Goal: Task Accomplishment & Management: Complete application form

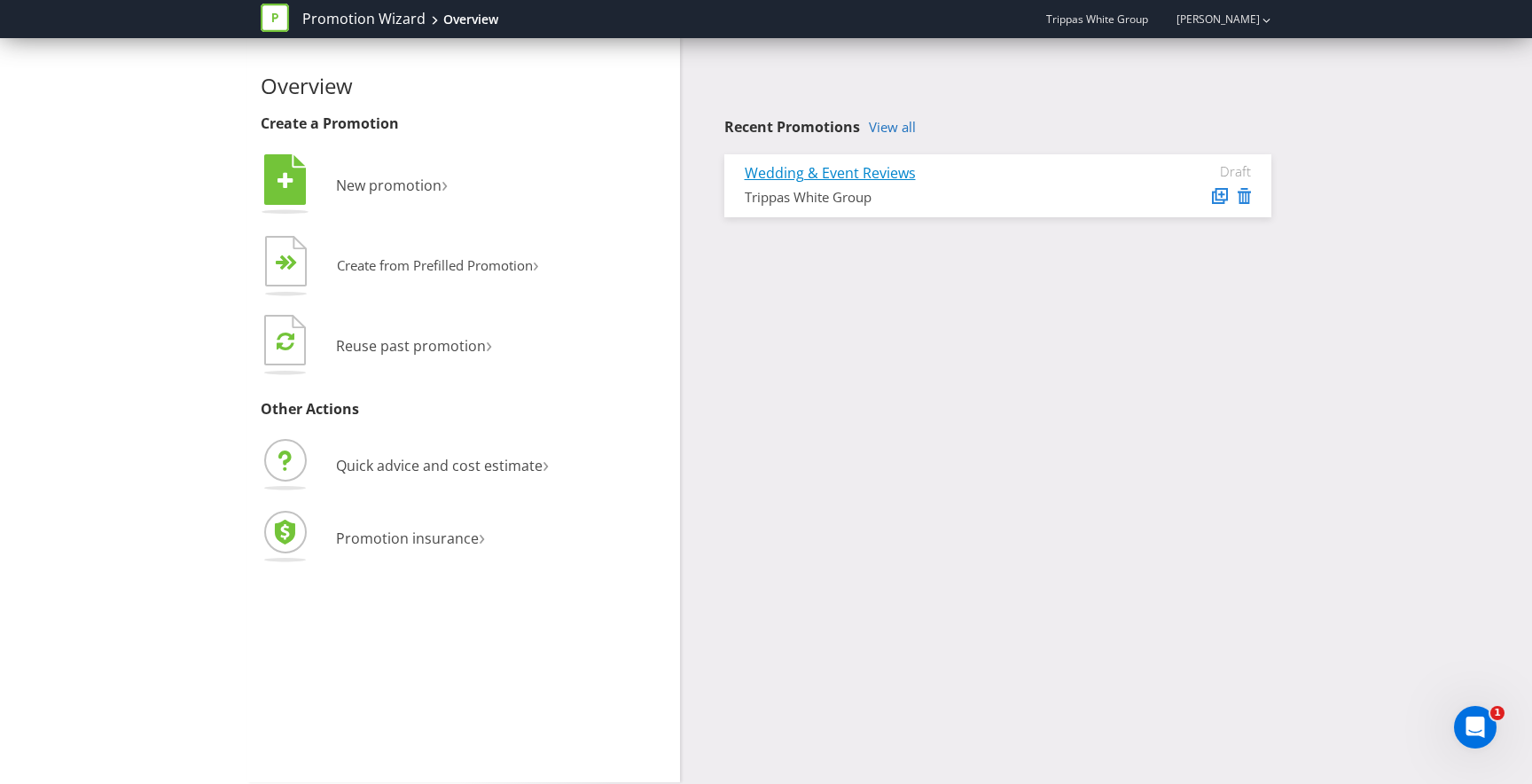
click at [859, 182] on link "Wedding & Event Reviews" at bounding box center [831, 172] width 171 height 19
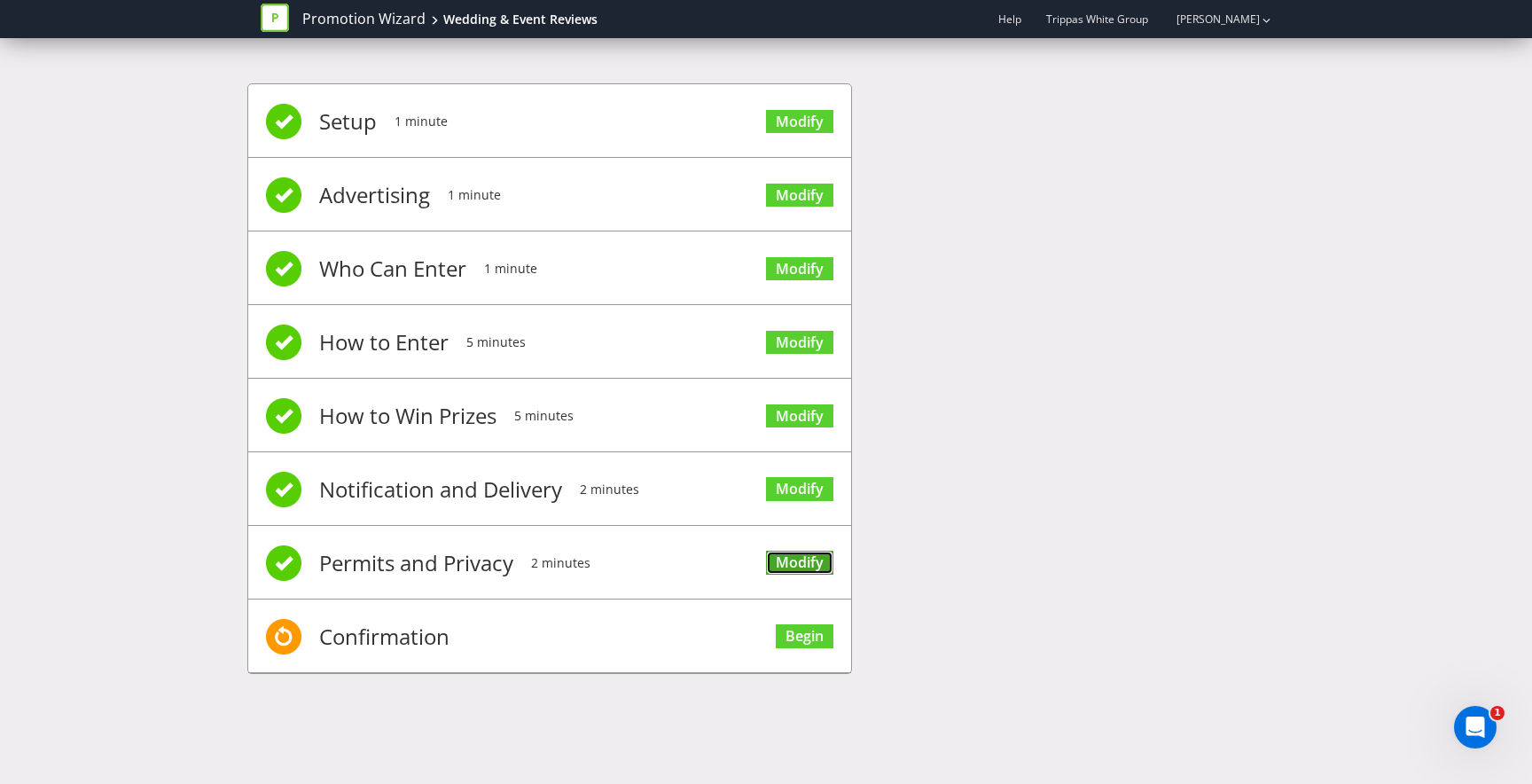
click at [779, 567] on link "Modify" at bounding box center [799, 562] width 68 height 24
click at [594, 651] on li "Confirmation Begin" at bounding box center [550, 635] width 603 height 73
click at [789, 626] on link "Begin" at bounding box center [804, 635] width 57 height 24
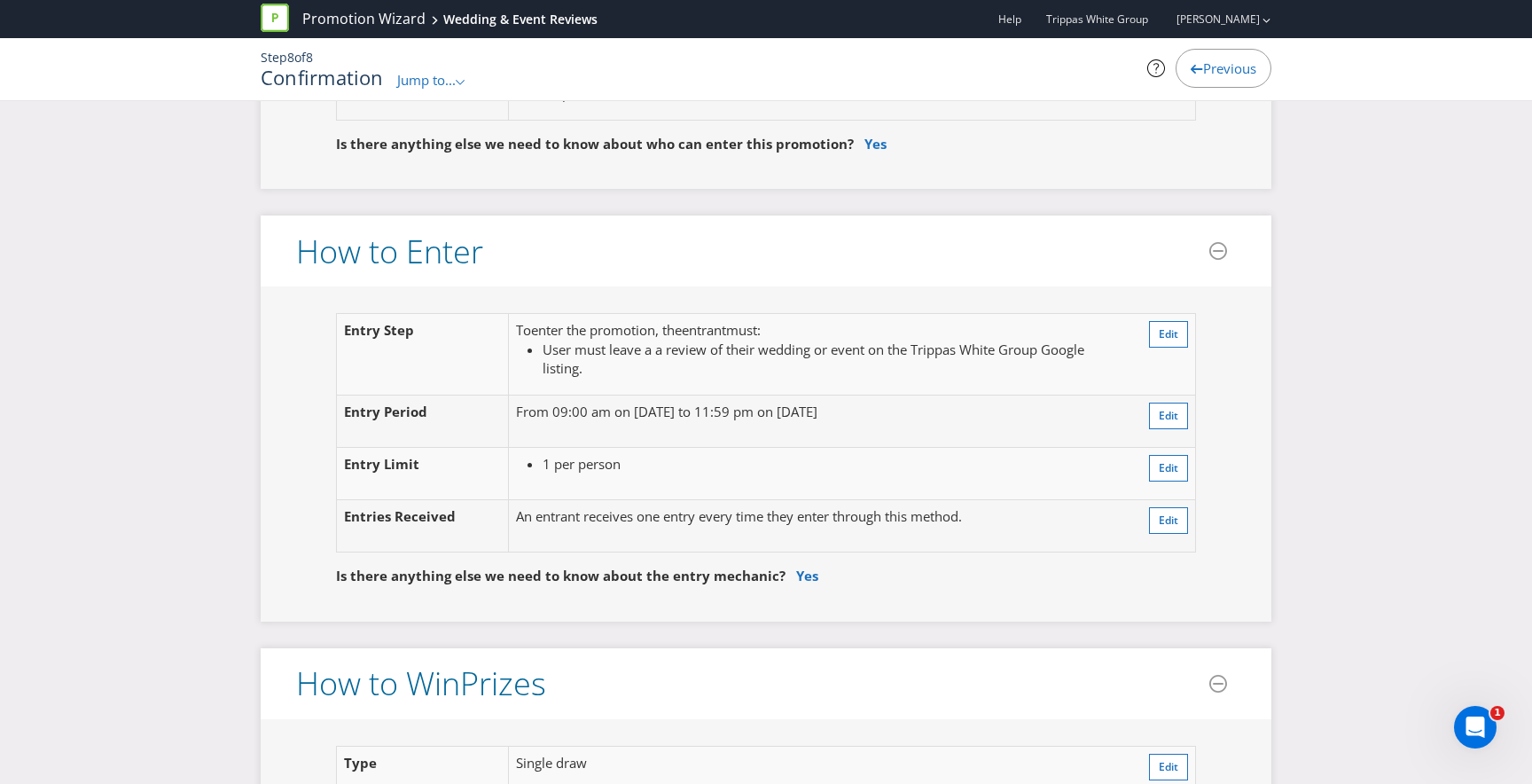
scroll to position [1324, 0]
click at [1161, 329] on span "Edit" at bounding box center [1168, 332] width 19 height 15
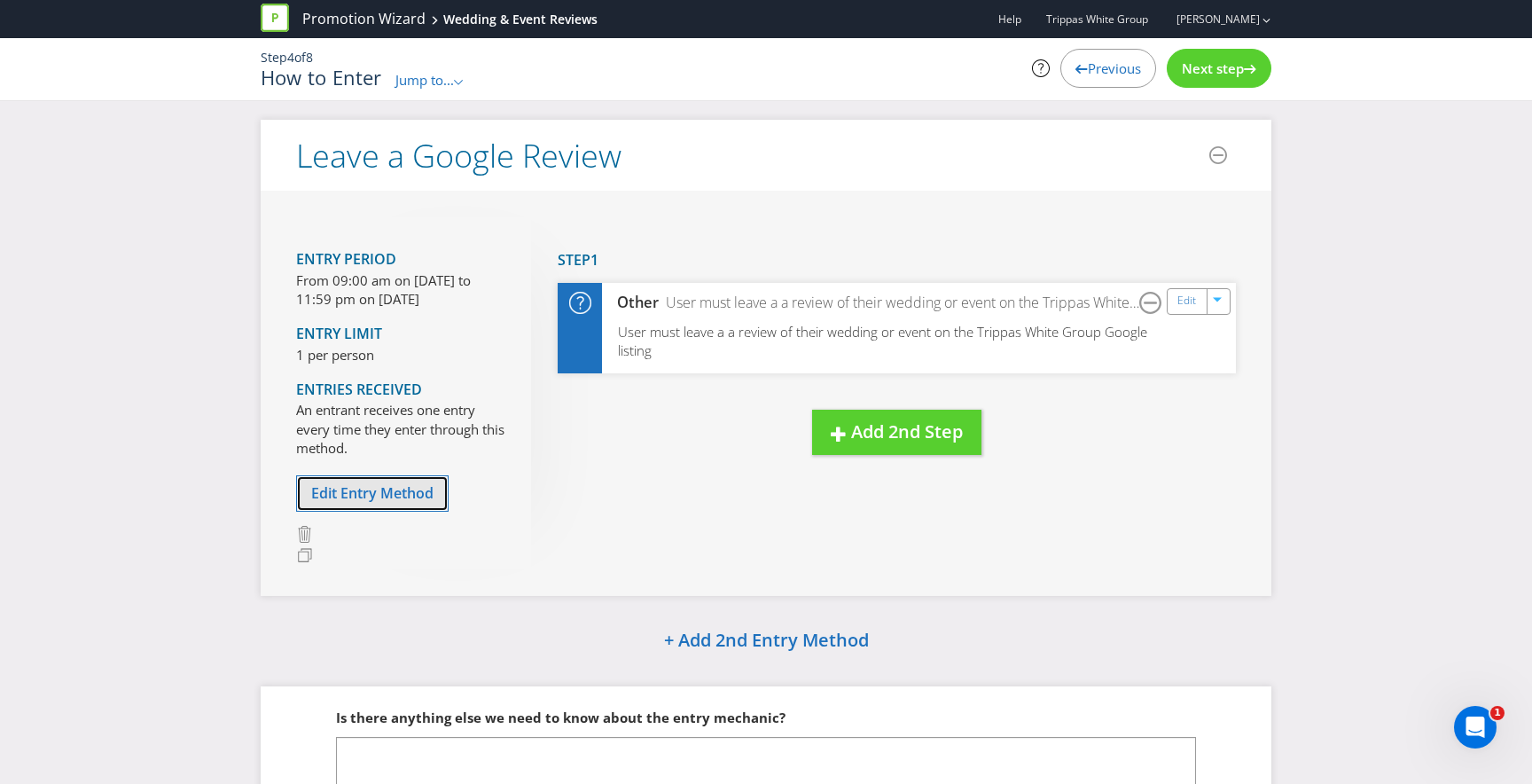
click at [393, 476] on button "Edit Entry Method" at bounding box center [373, 493] width 152 height 36
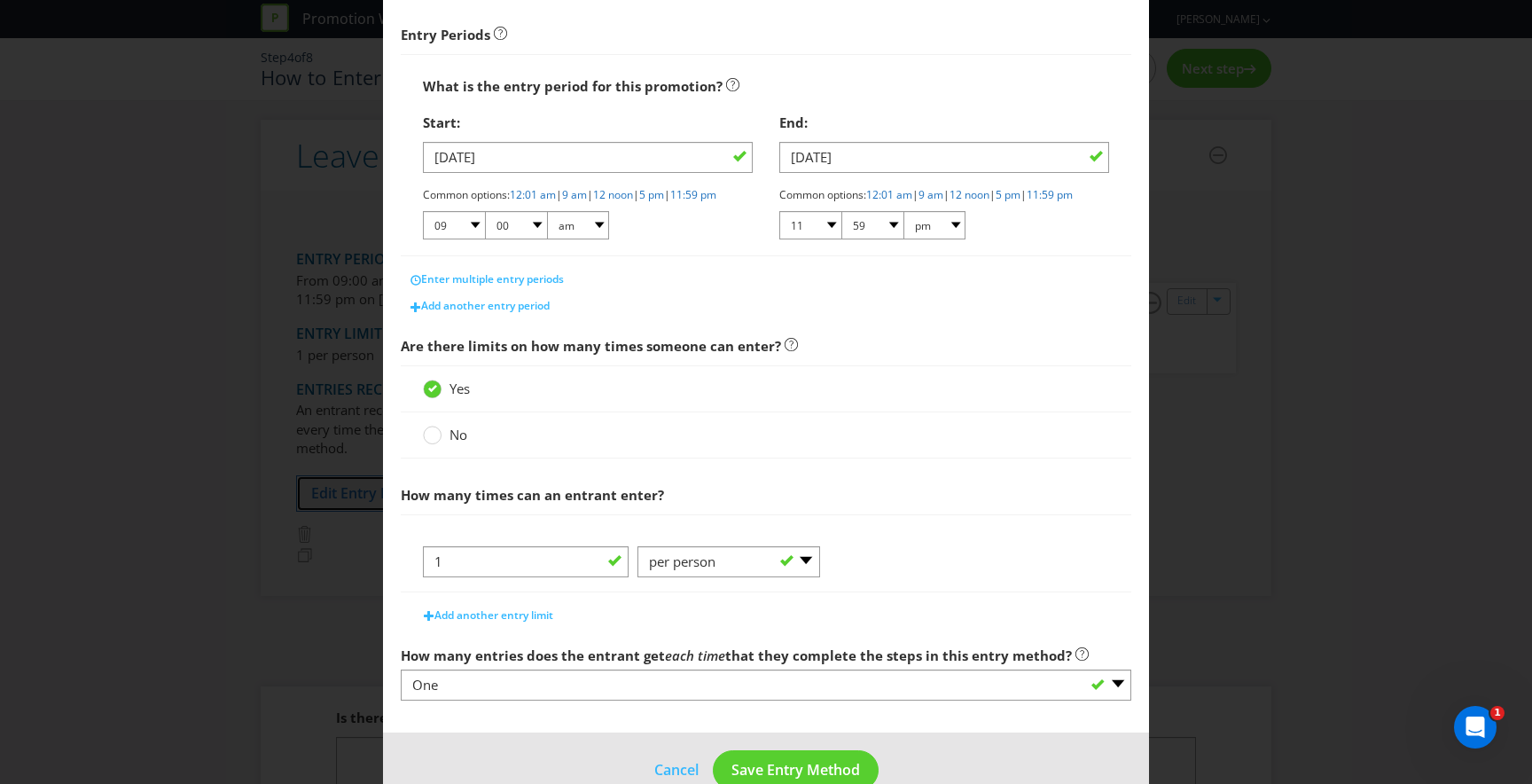
scroll to position [323, 0]
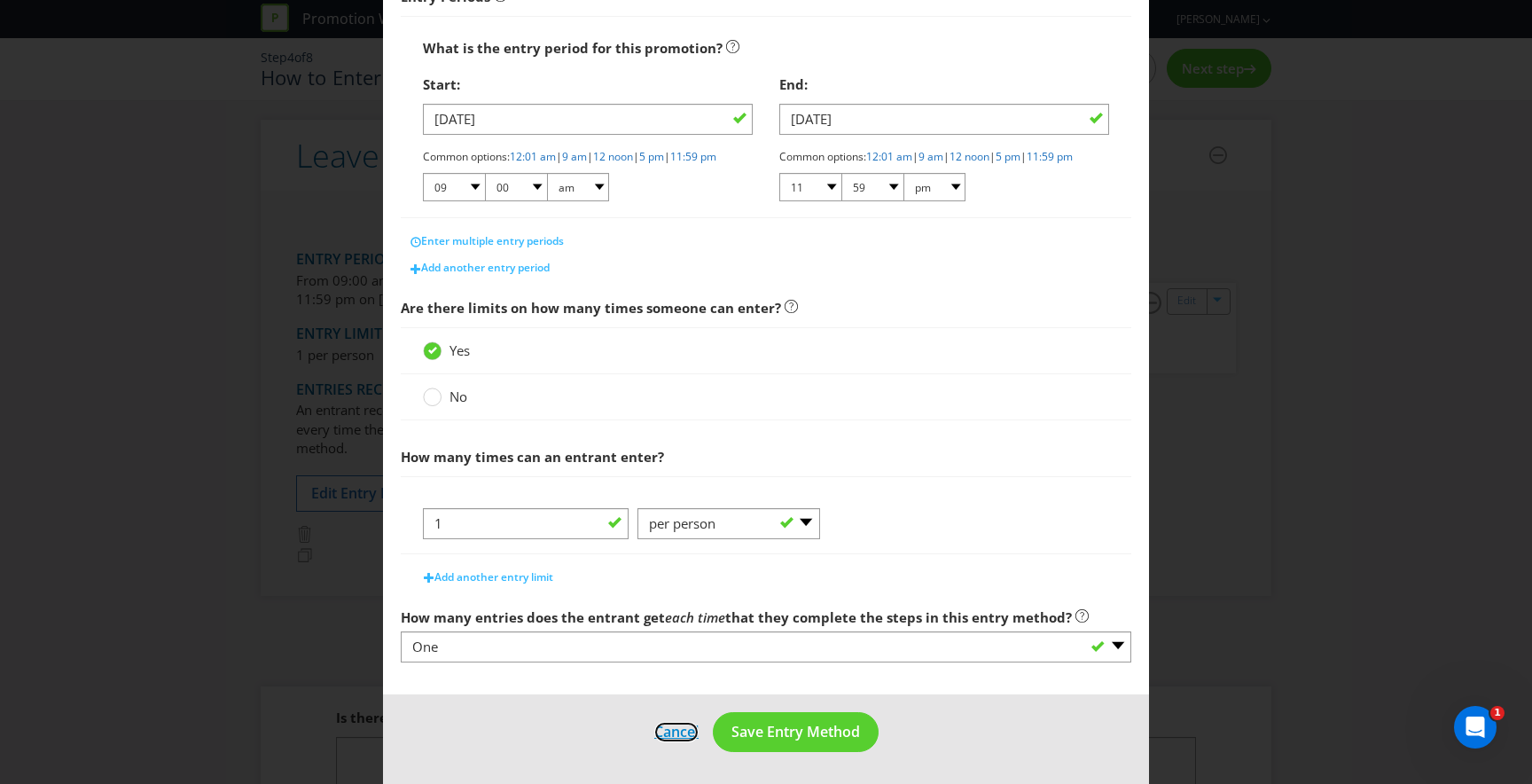
click at [685, 730] on button "Cancel" at bounding box center [676, 732] width 46 height 22
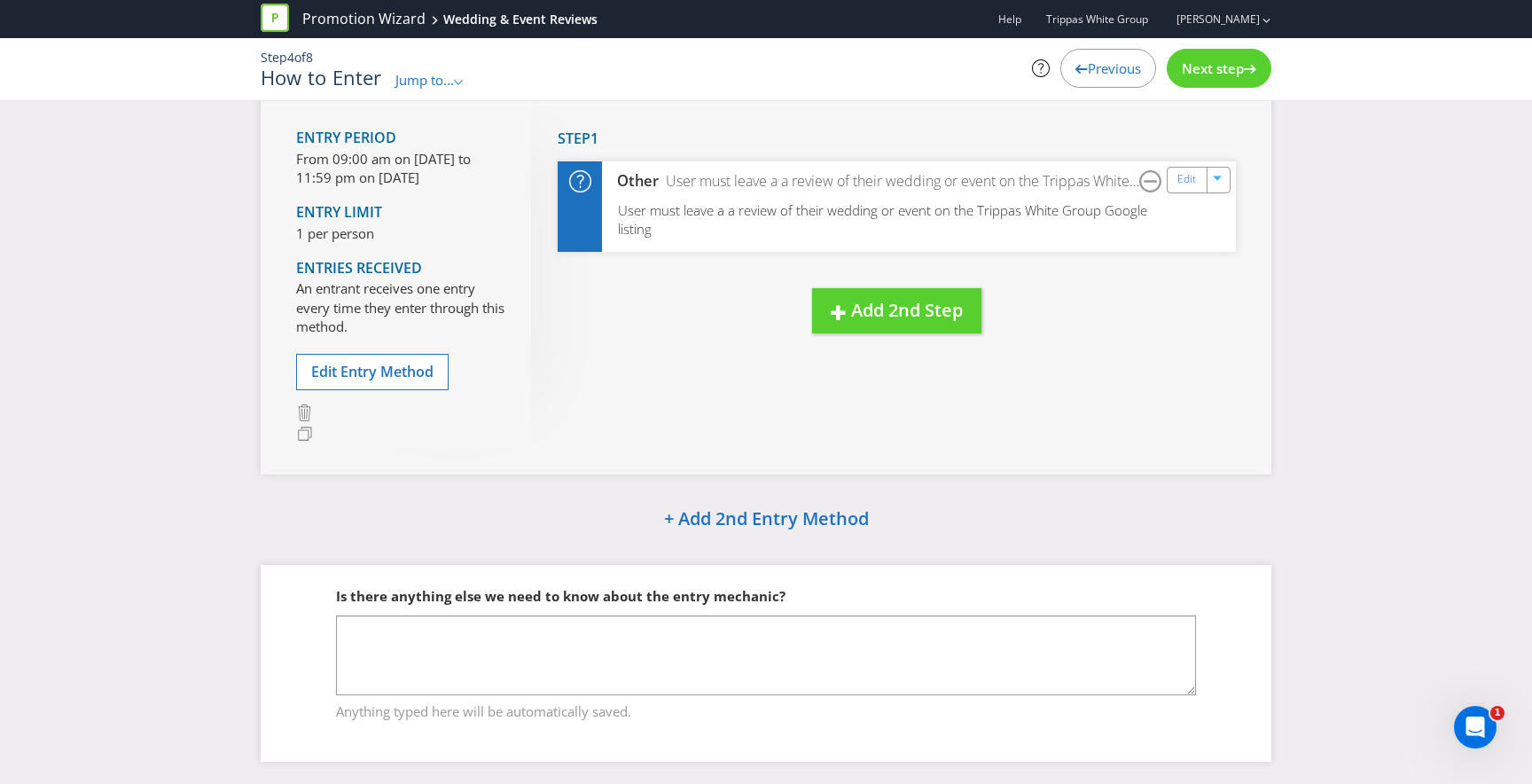
scroll to position [147, 0]
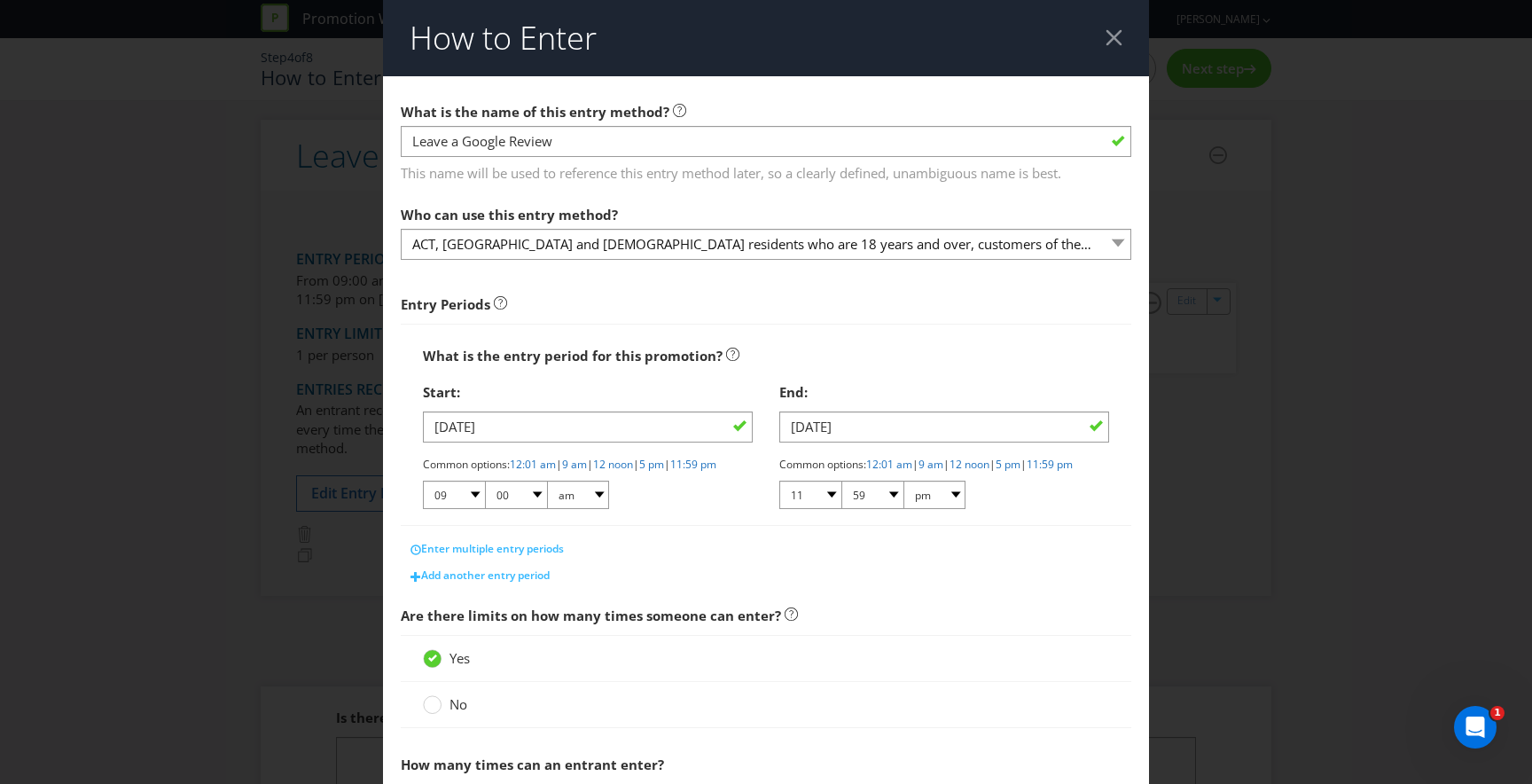
click at [1109, 32] on div at bounding box center [1115, 38] width 17 height 17
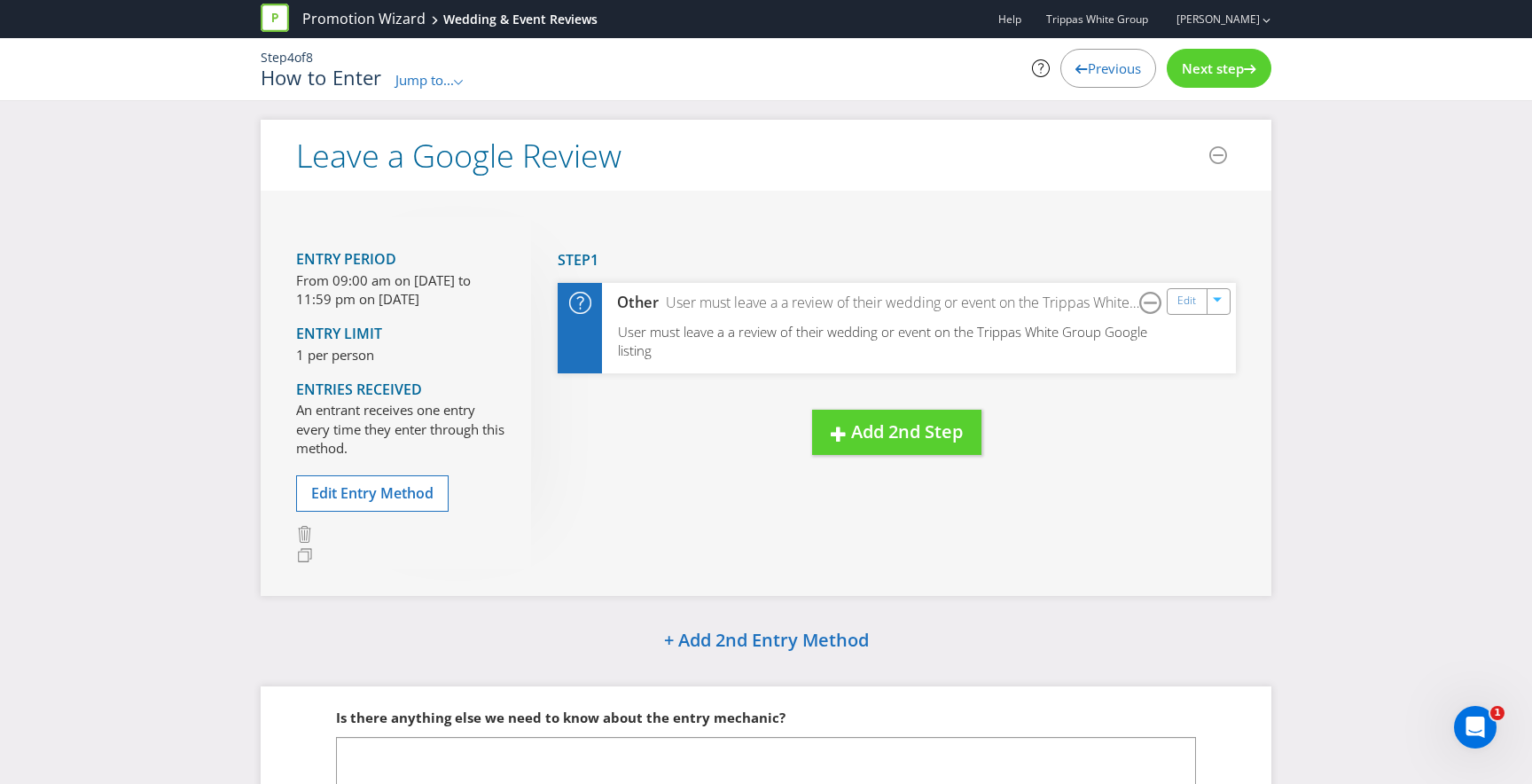
scroll to position [147, 0]
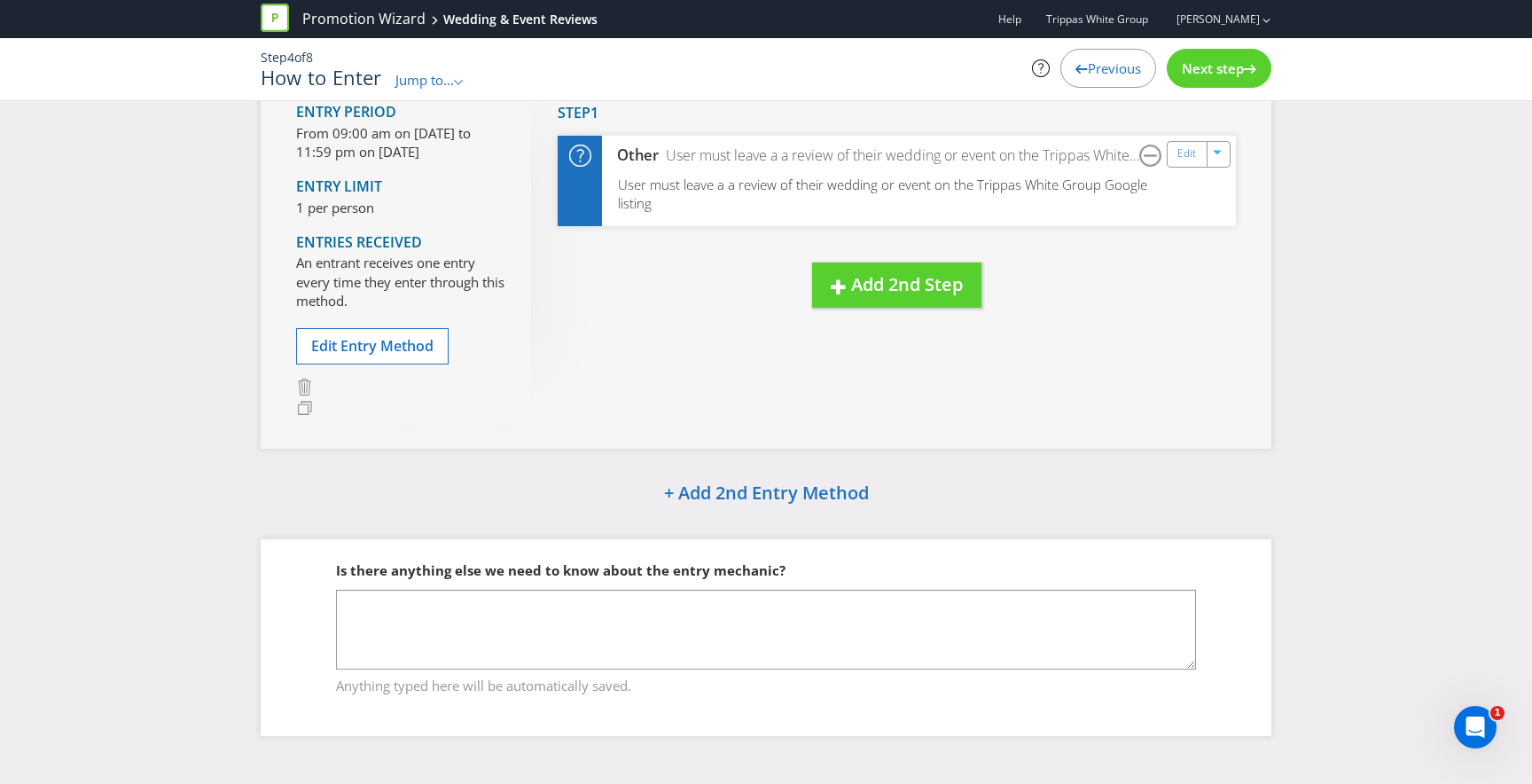
click at [1234, 70] on span "Next step" at bounding box center [1213, 68] width 62 height 18
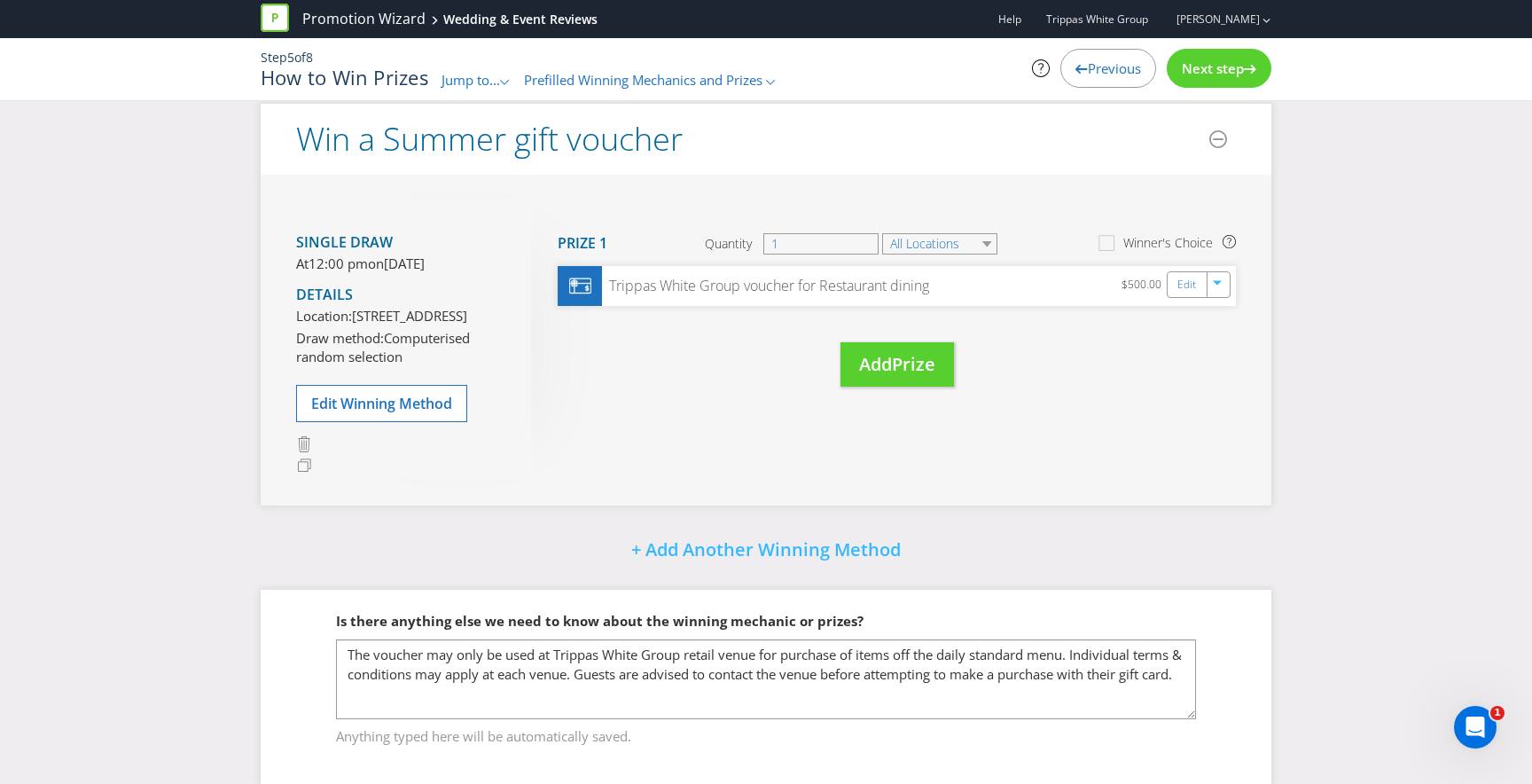
click at [1234, 70] on span "Next step" at bounding box center [1213, 68] width 62 height 18
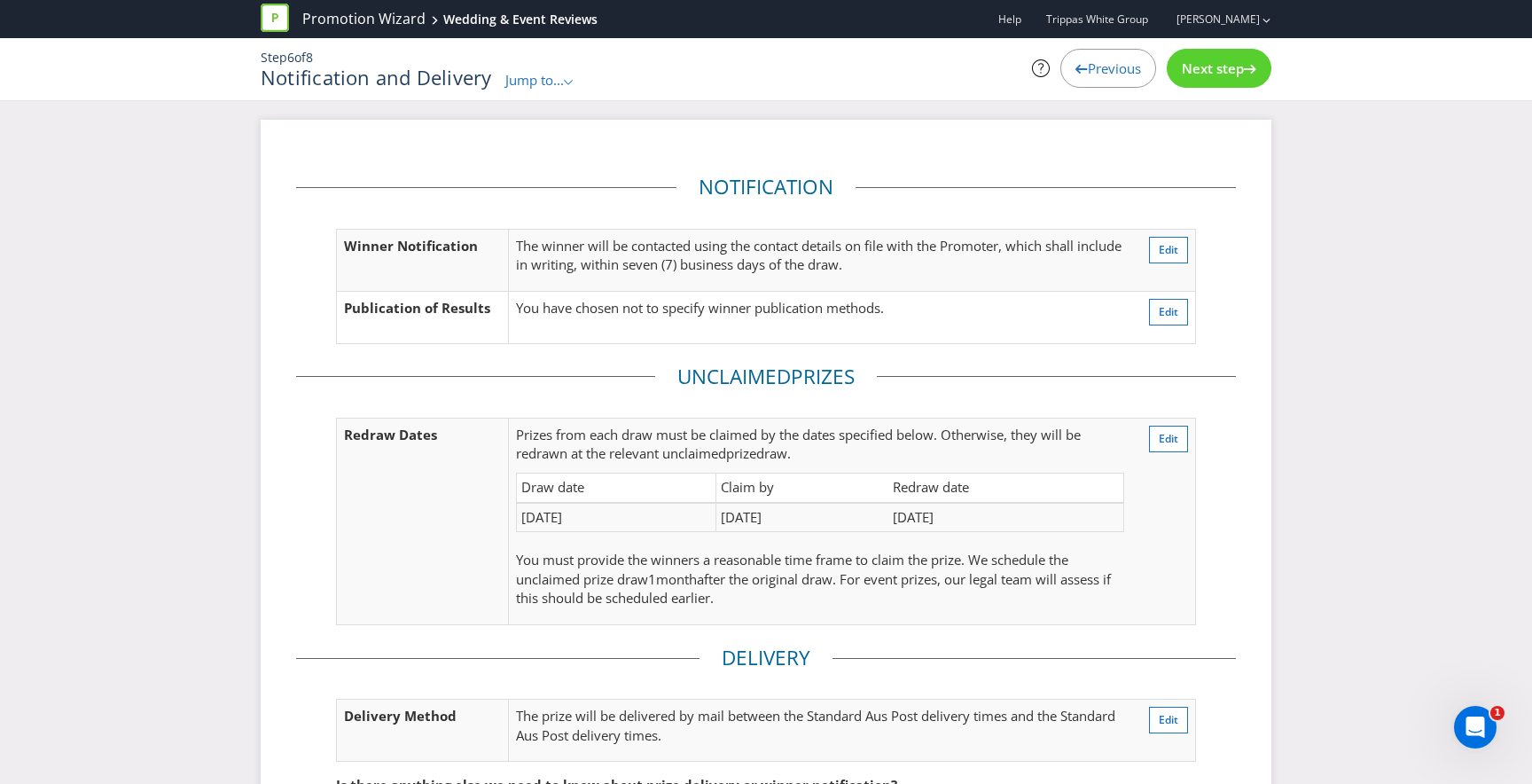
click at [1199, 94] on div "Step 6 of 8 Notification and Delivery Jump to... .st0{fill-rule:evenodd;clip-ru…" at bounding box center [766, 69] width 1038 height 62
click at [1209, 59] on span "Next step" at bounding box center [1213, 68] width 62 height 18
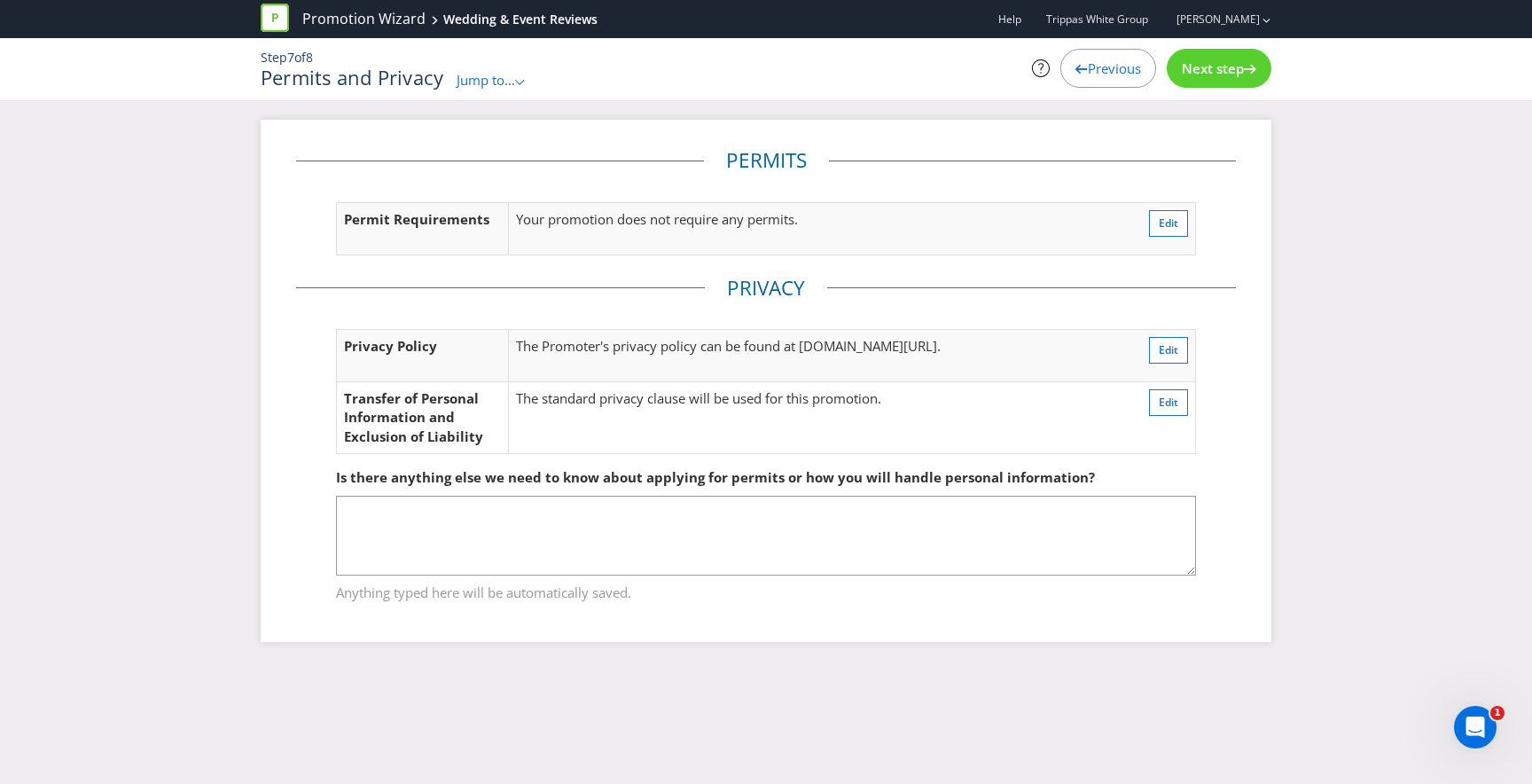
click at [1209, 59] on span "Next step" at bounding box center [1213, 68] width 62 height 18
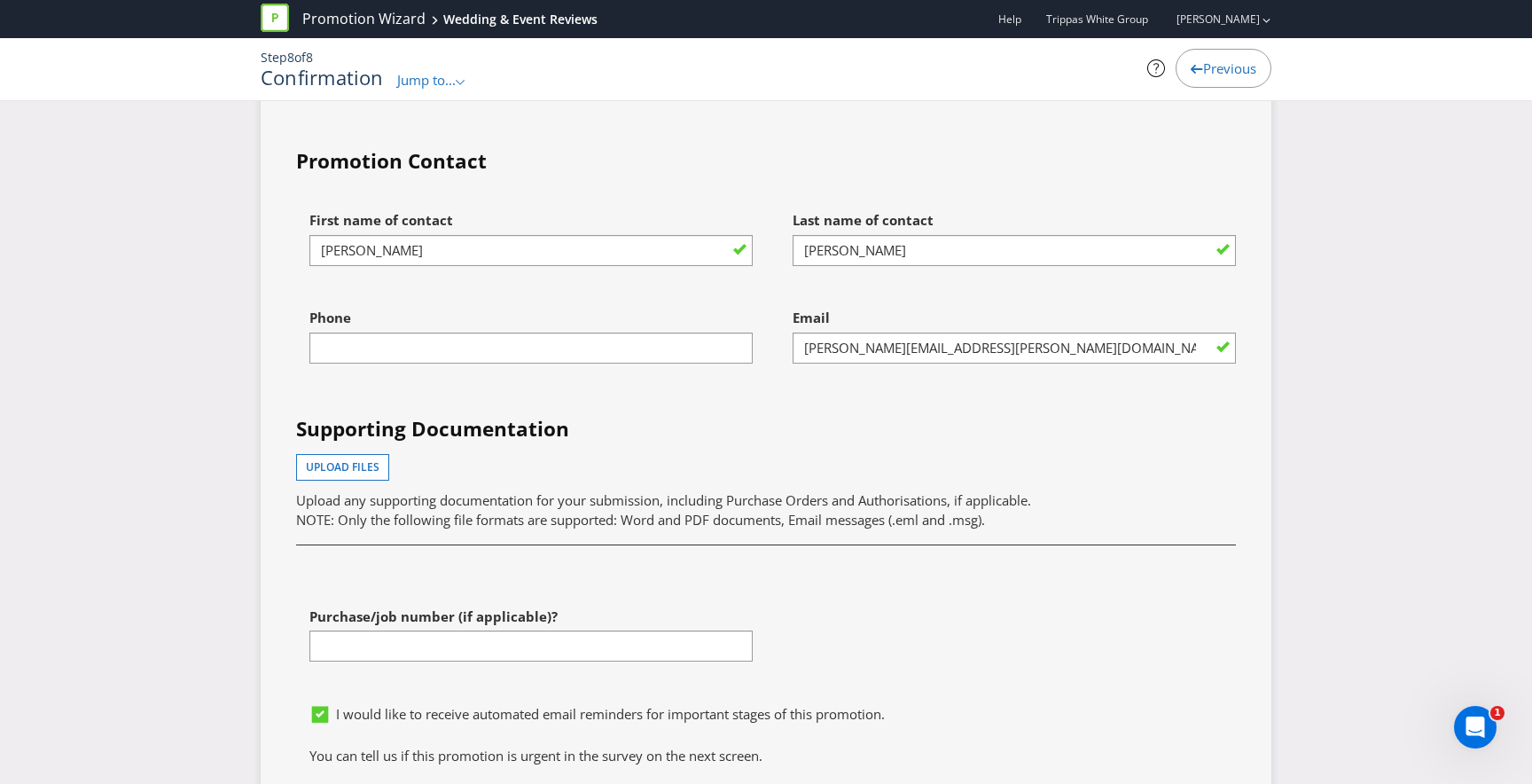
scroll to position [4836, 0]
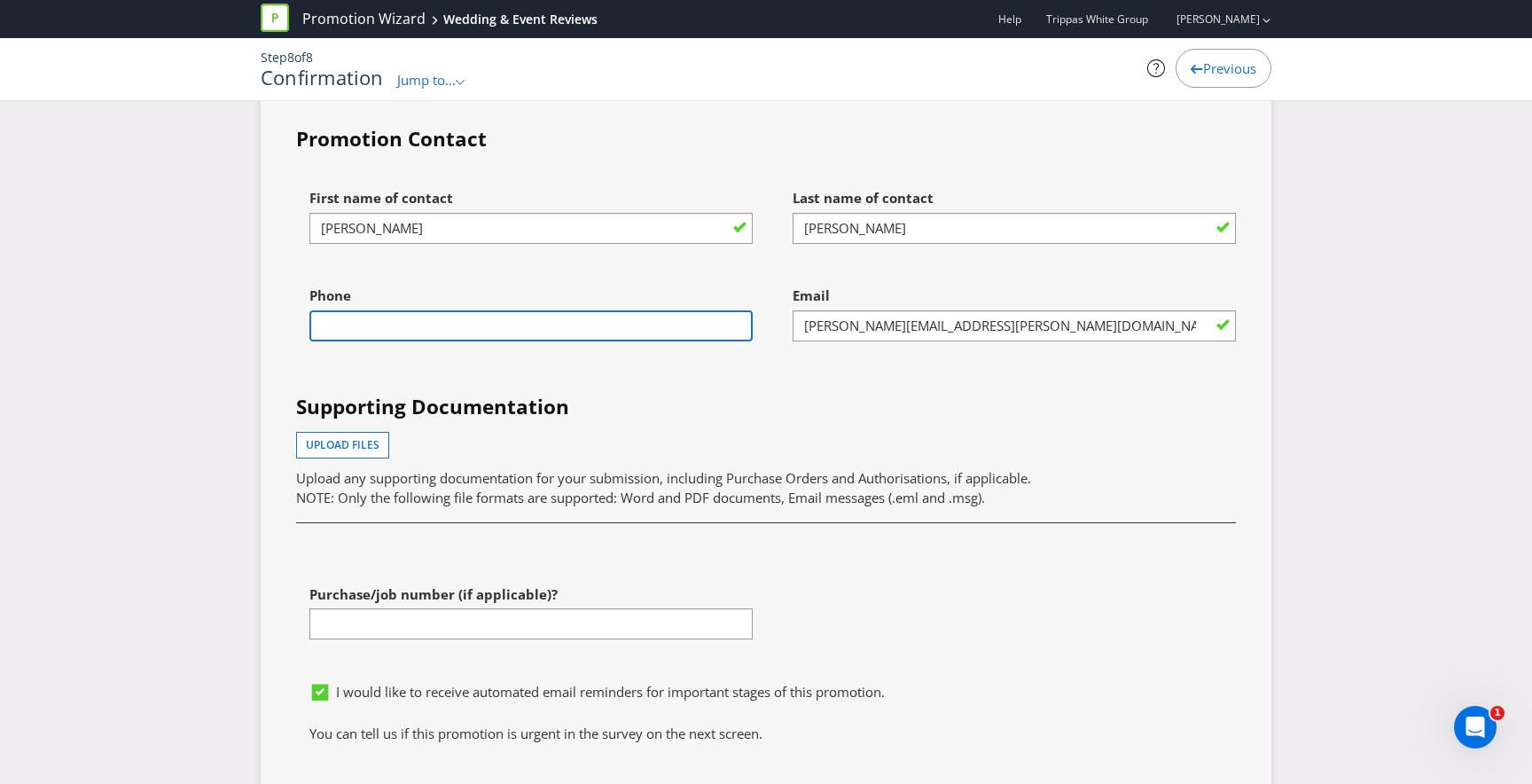
click at [655, 335] on input "text" at bounding box center [531, 326] width 443 height 31
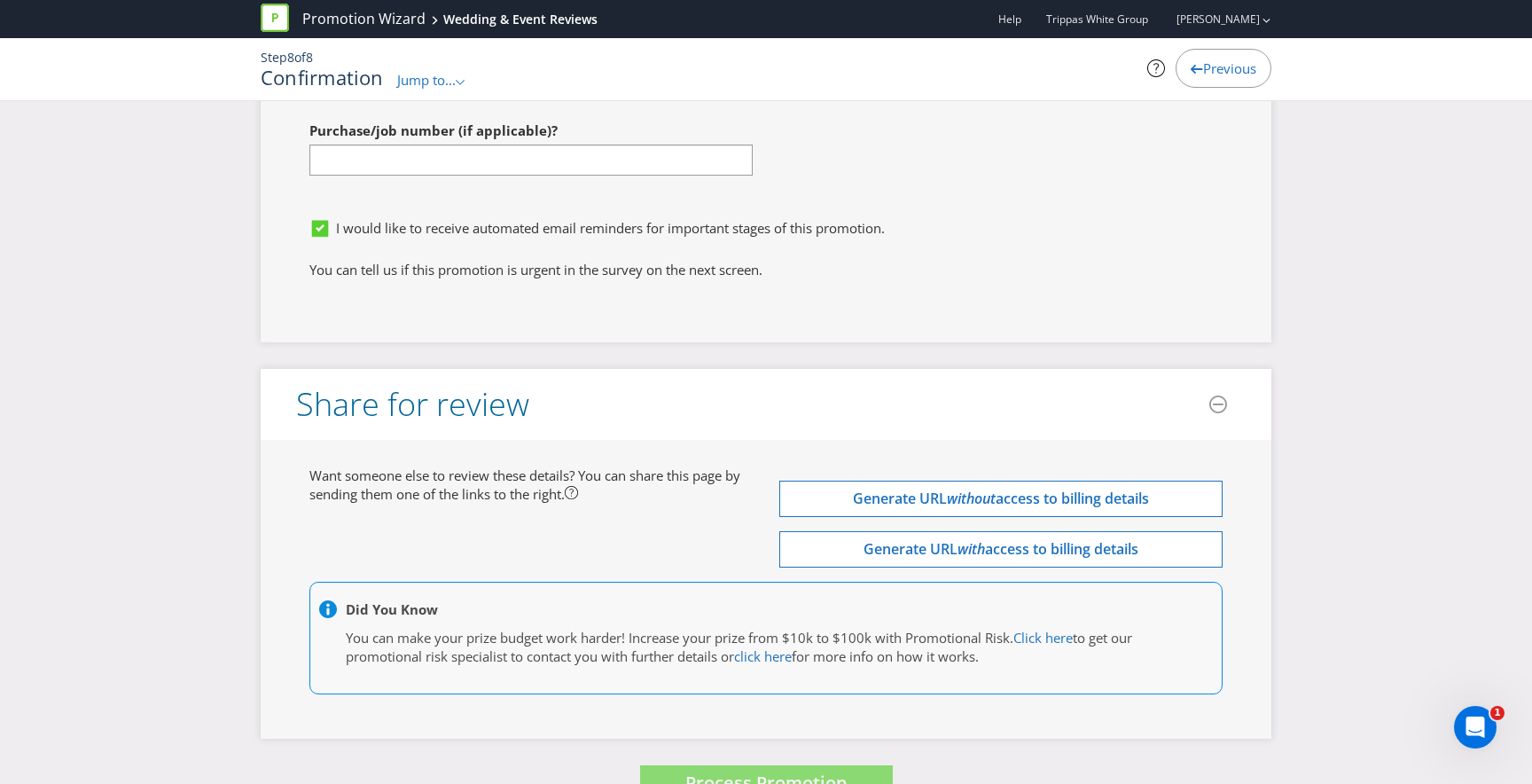
scroll to position [5341, 0]
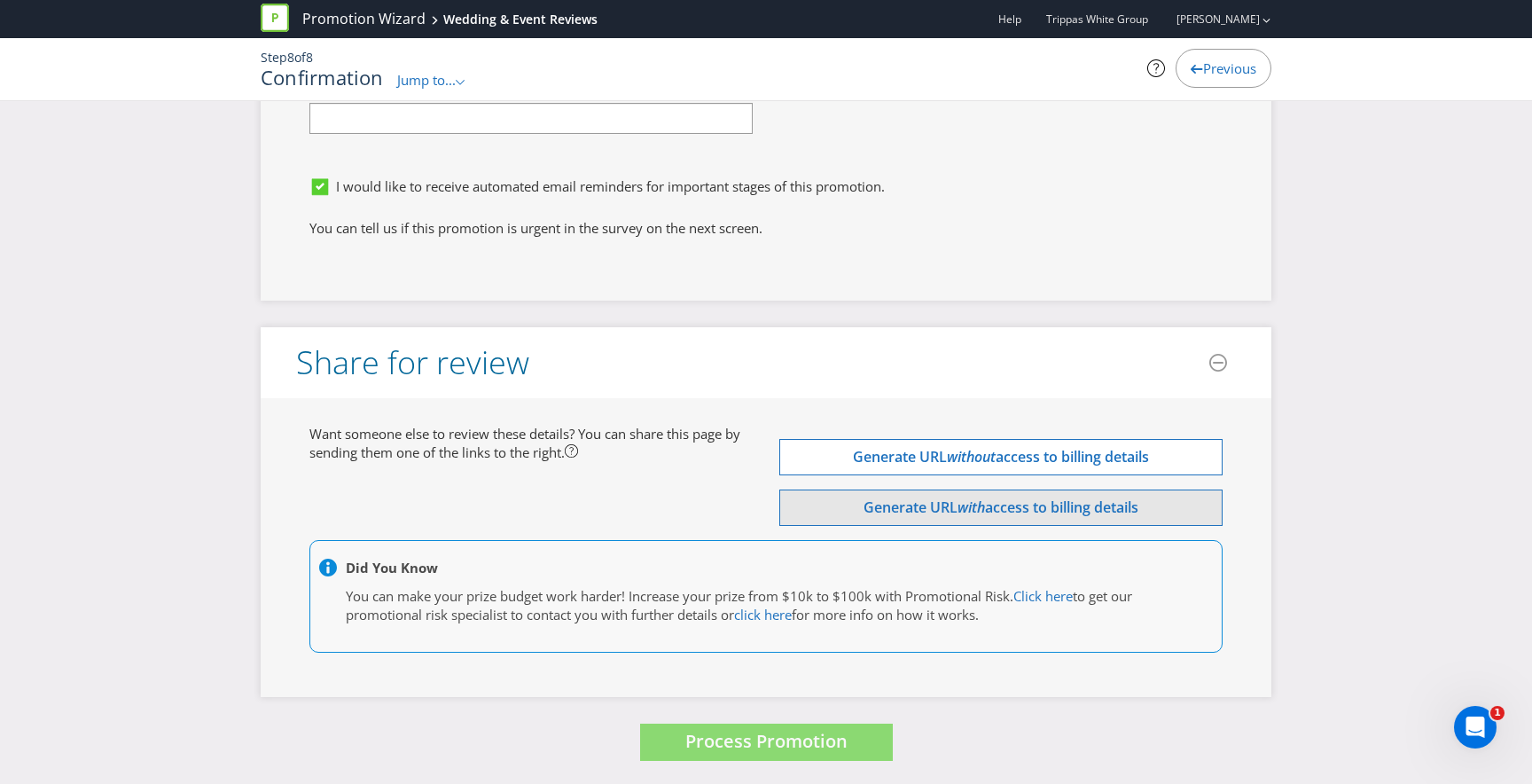
type input "0481168040"
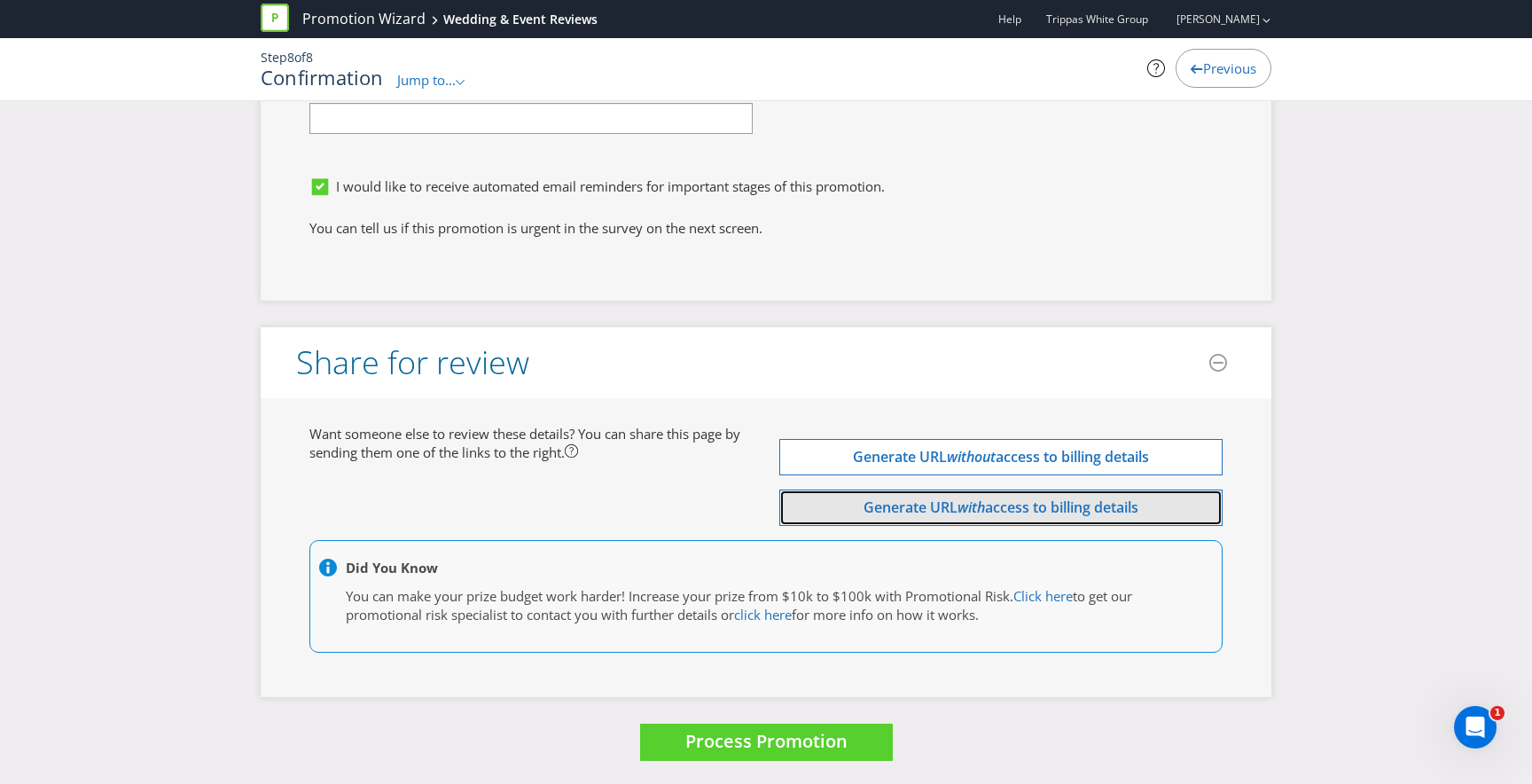
click at [865, 500] on span "Generate URL" at bounding box center [910, 507] width 94 height 19
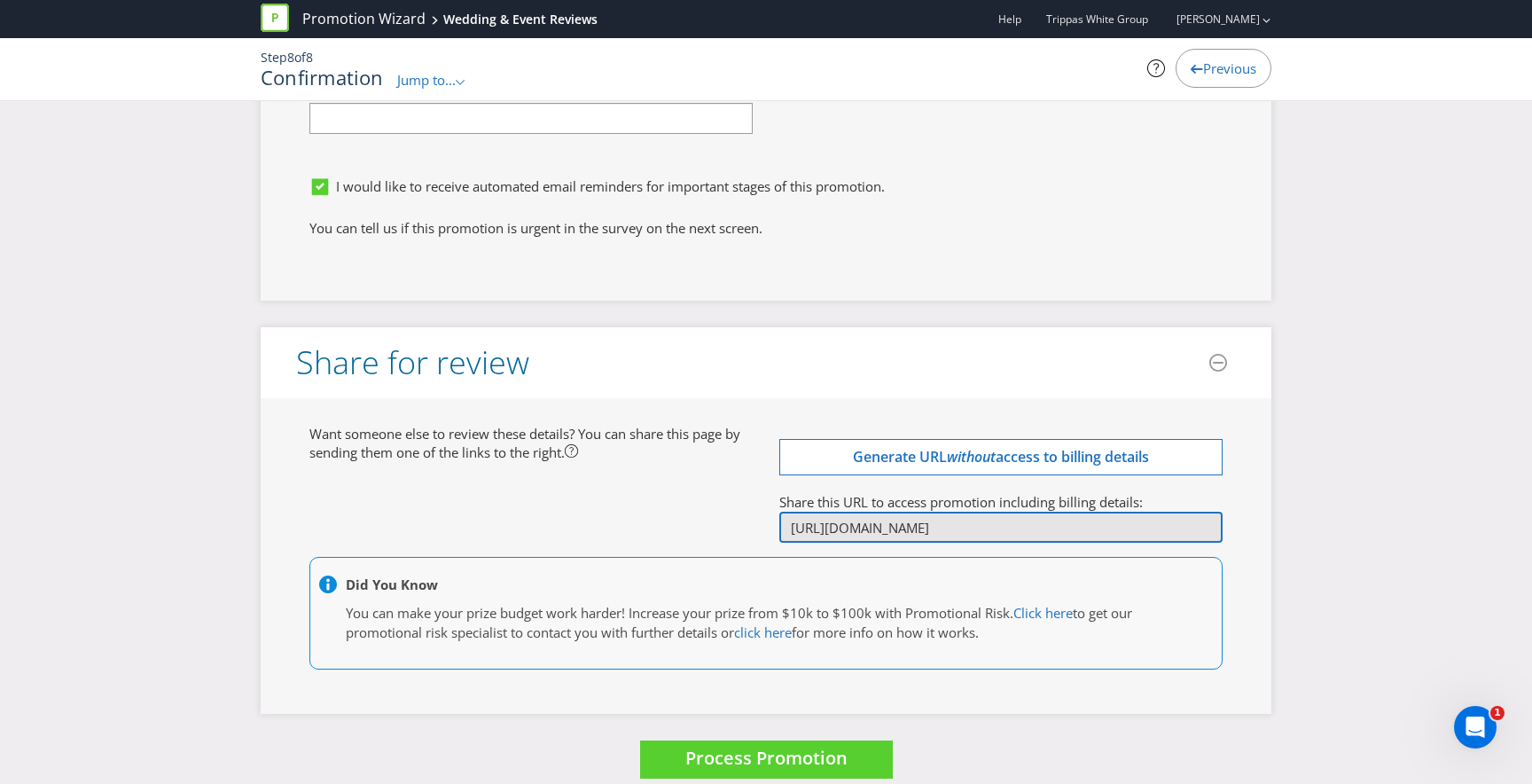
scroll to position [0, 542]
drag, startPoint x: 794, startPoint y: 527, endPoint x: 1261, endPoint y: 530, distance: 467.0
click at [1261, 530] on div "Want someone else to review these details? You can share this page by sending t…" at bounding box center [766, 556] width 1011 height 316
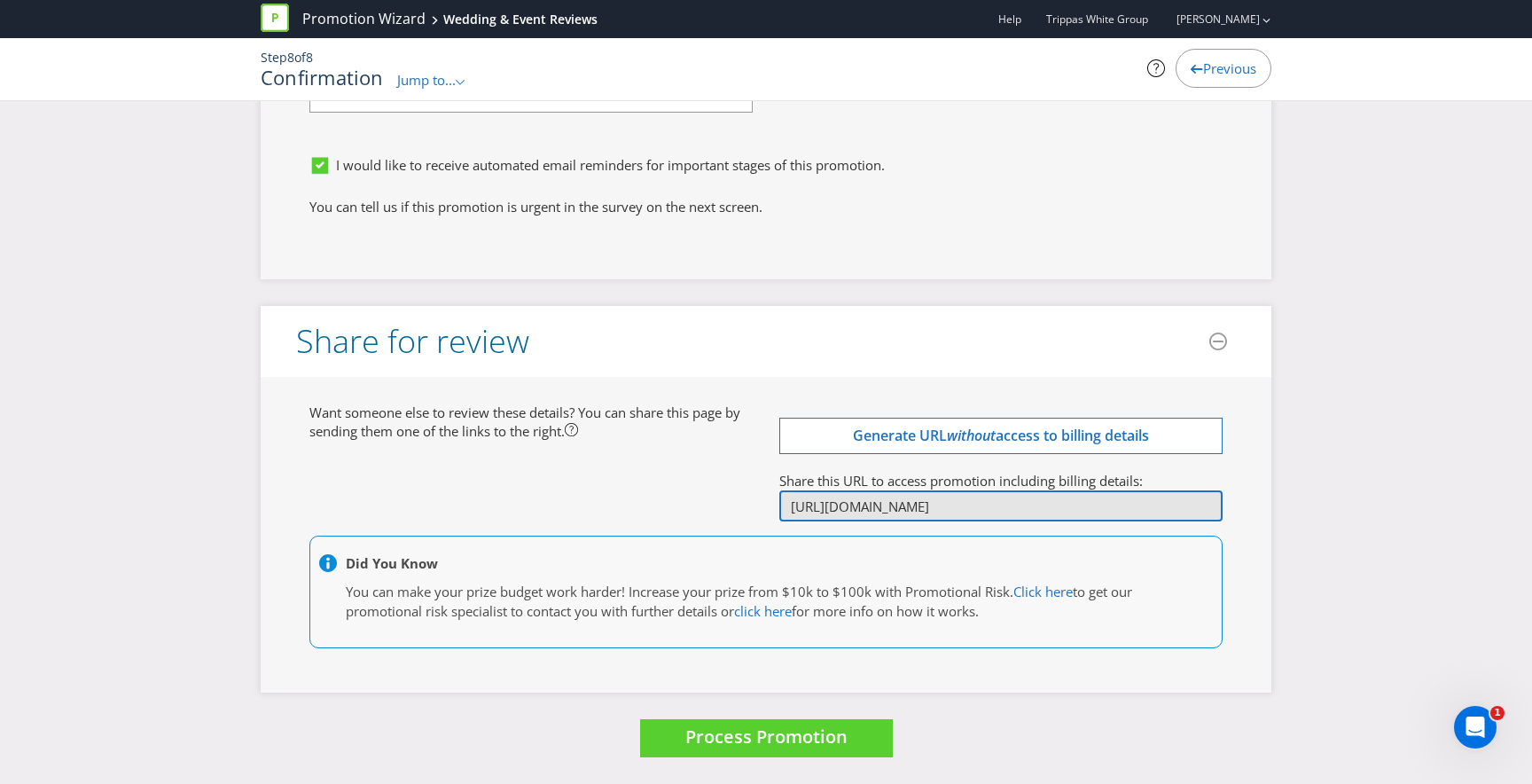
scroll to position [5356, 0]
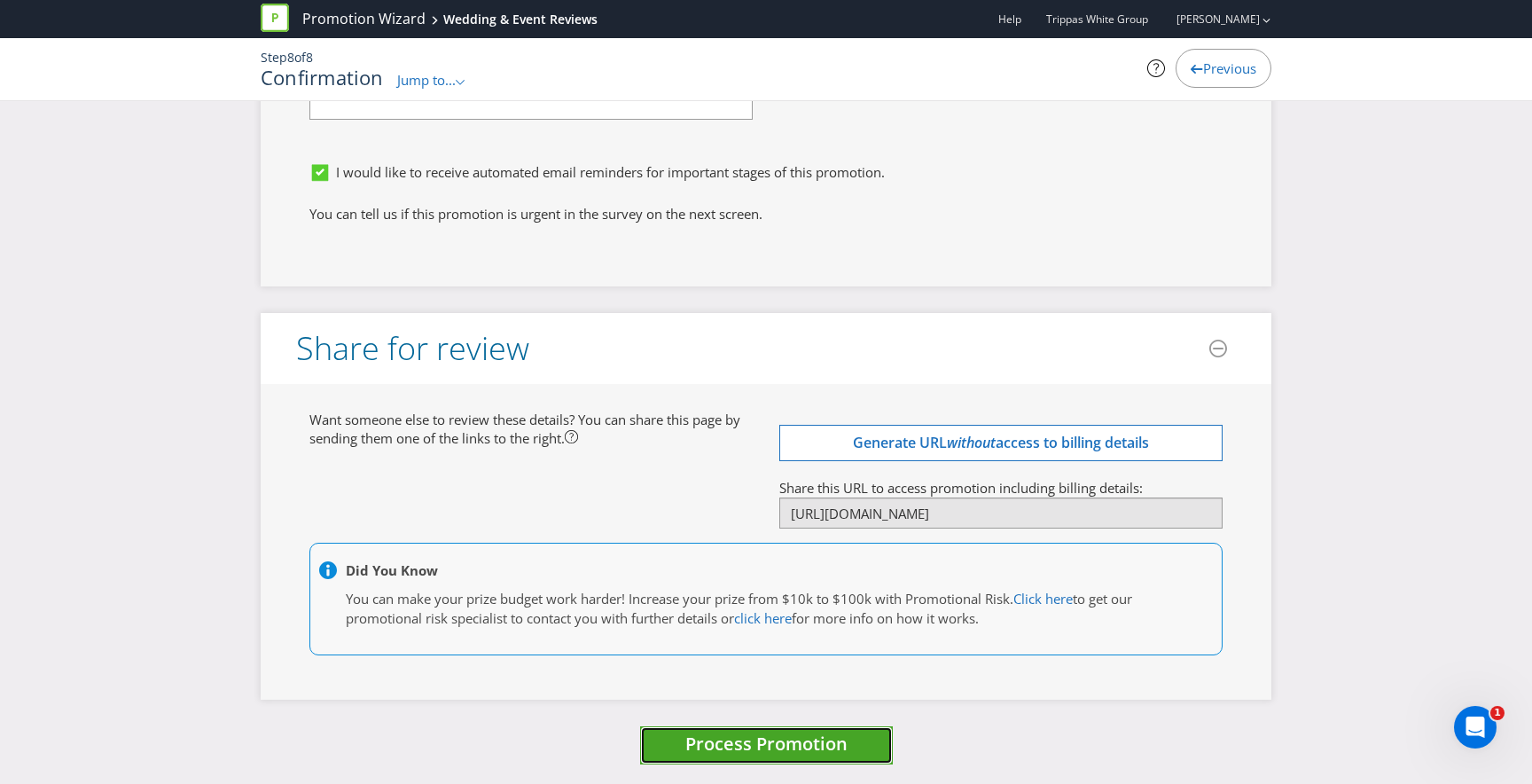
click at [783, 741] on span "Process Promotion" at bounding box center [766, 743] width 162 height 24
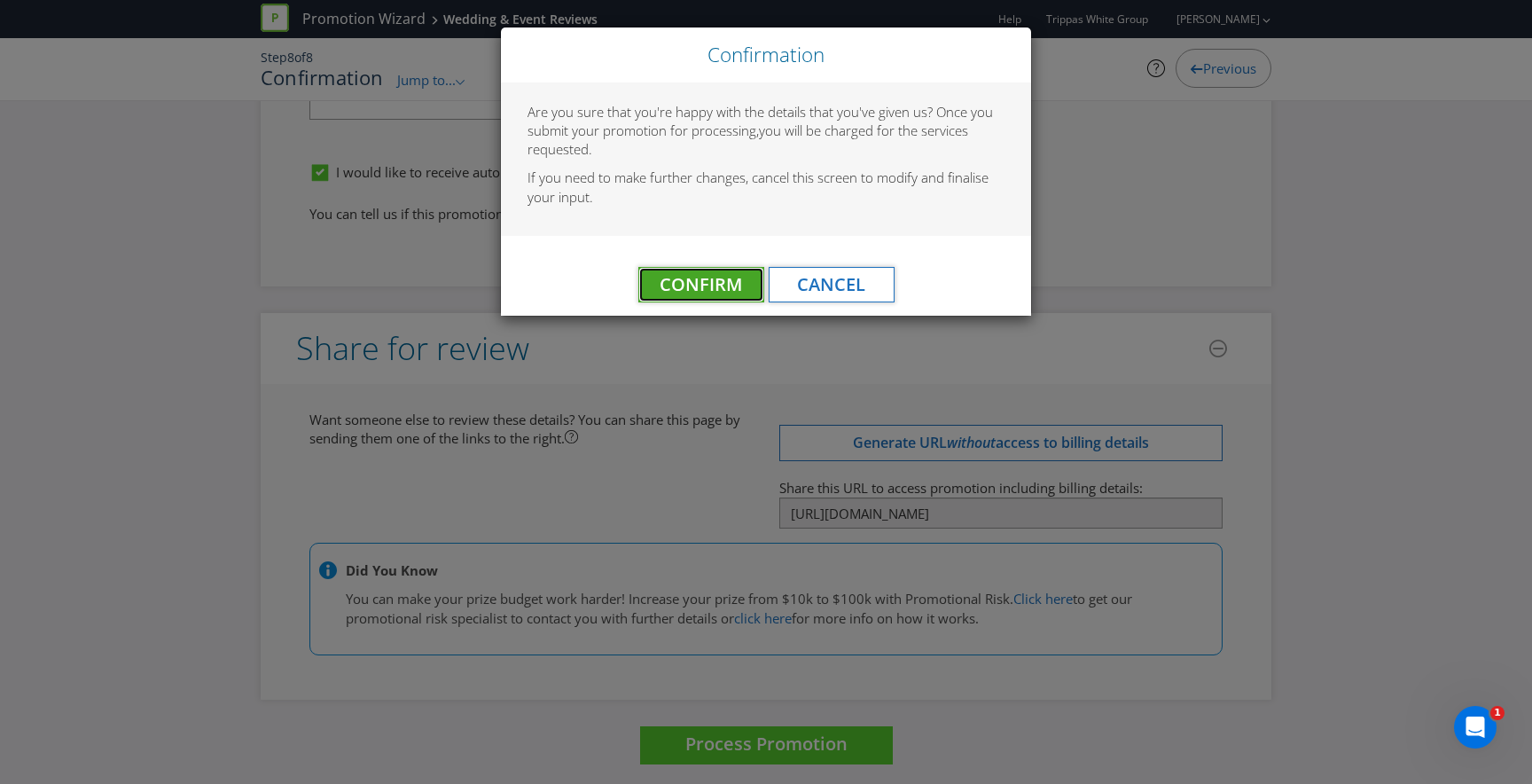
click at [684, 282] on span "Confirm" at bounding box center [700, 284] width 83 height 24
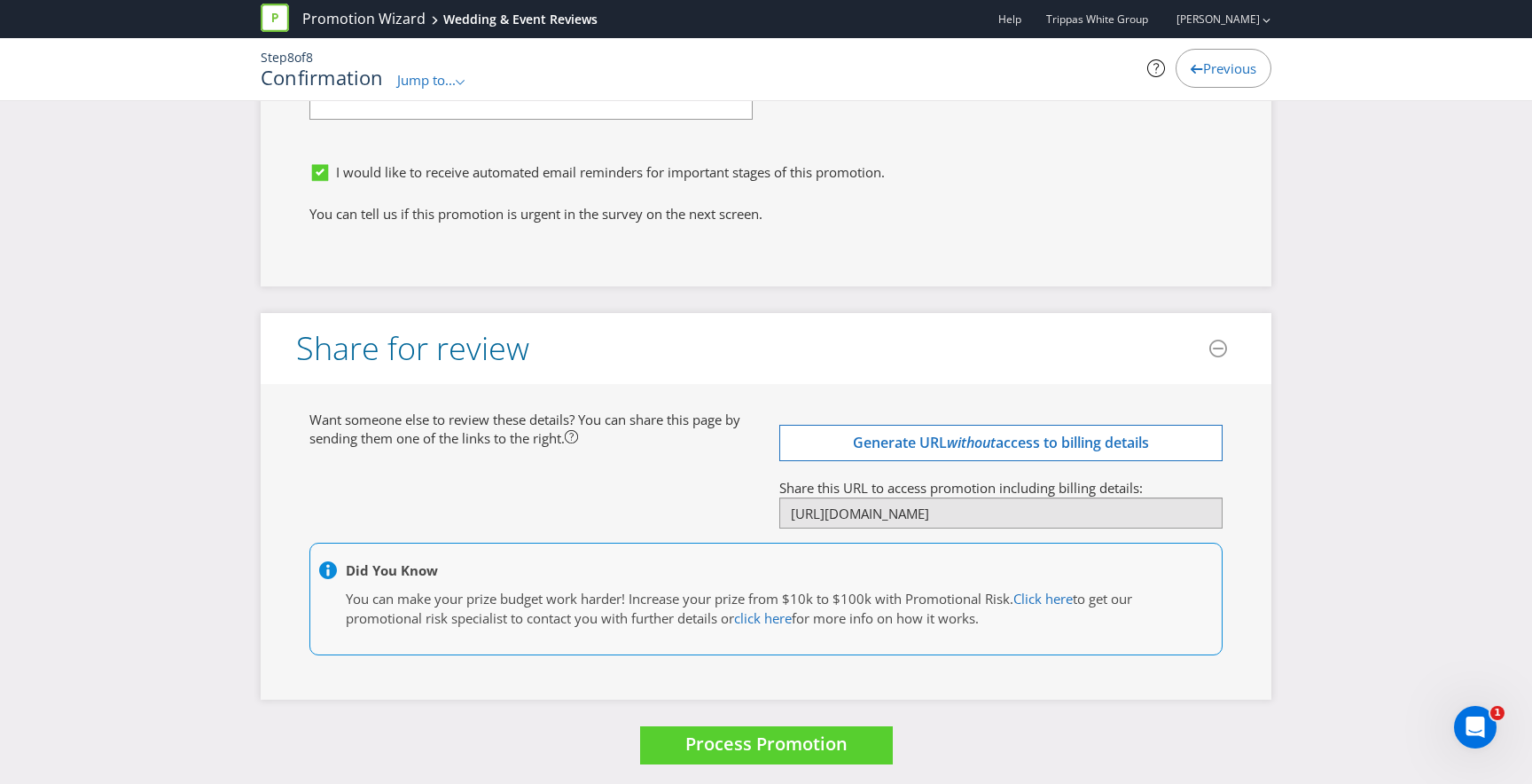
scroll to position [0, 0]
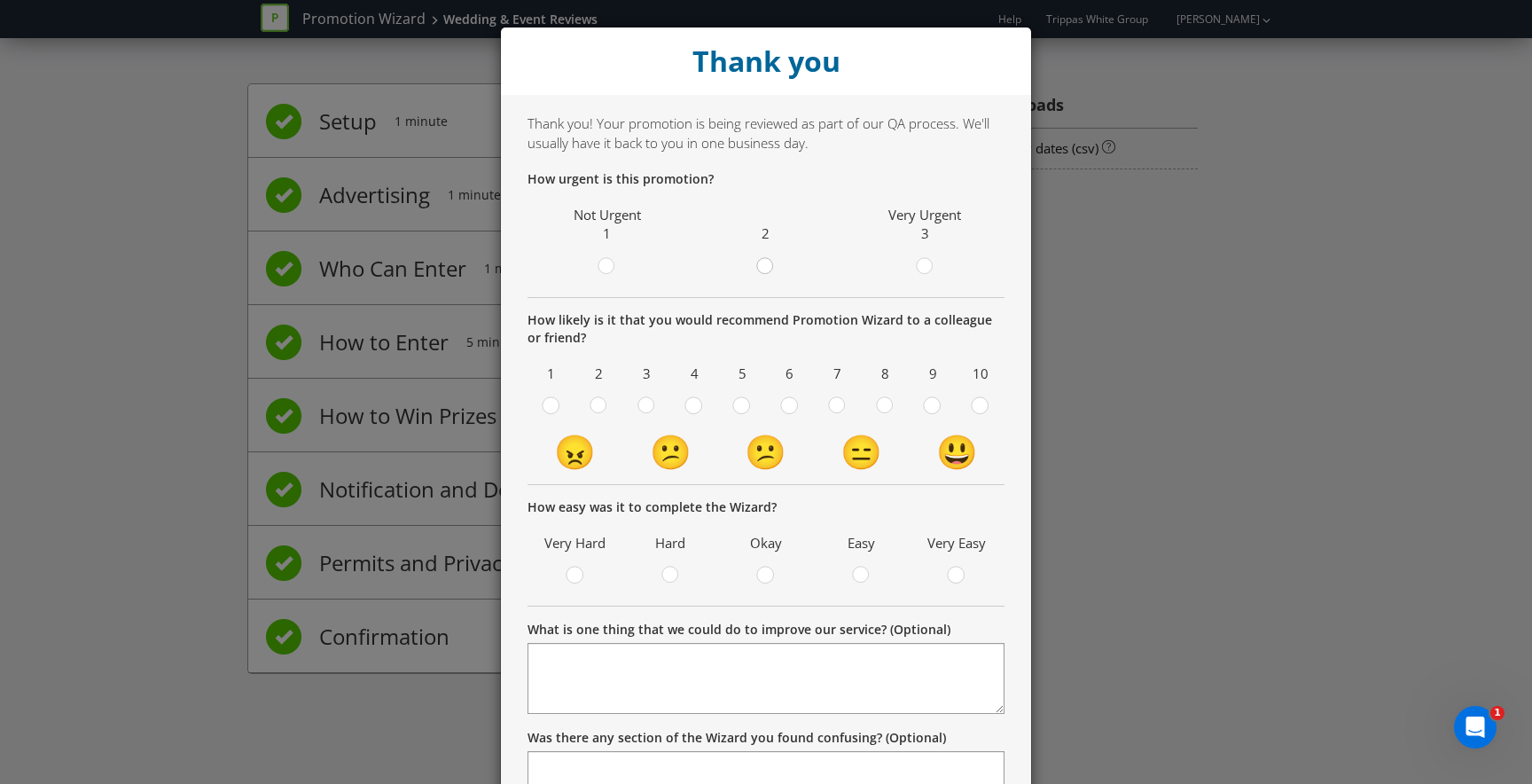
click at [766, 264] on div at bounding box center [765, 260] width 9 height 9
click at [0, 0] on input "radio" at bounding box center [0, 0] width 0 height 0
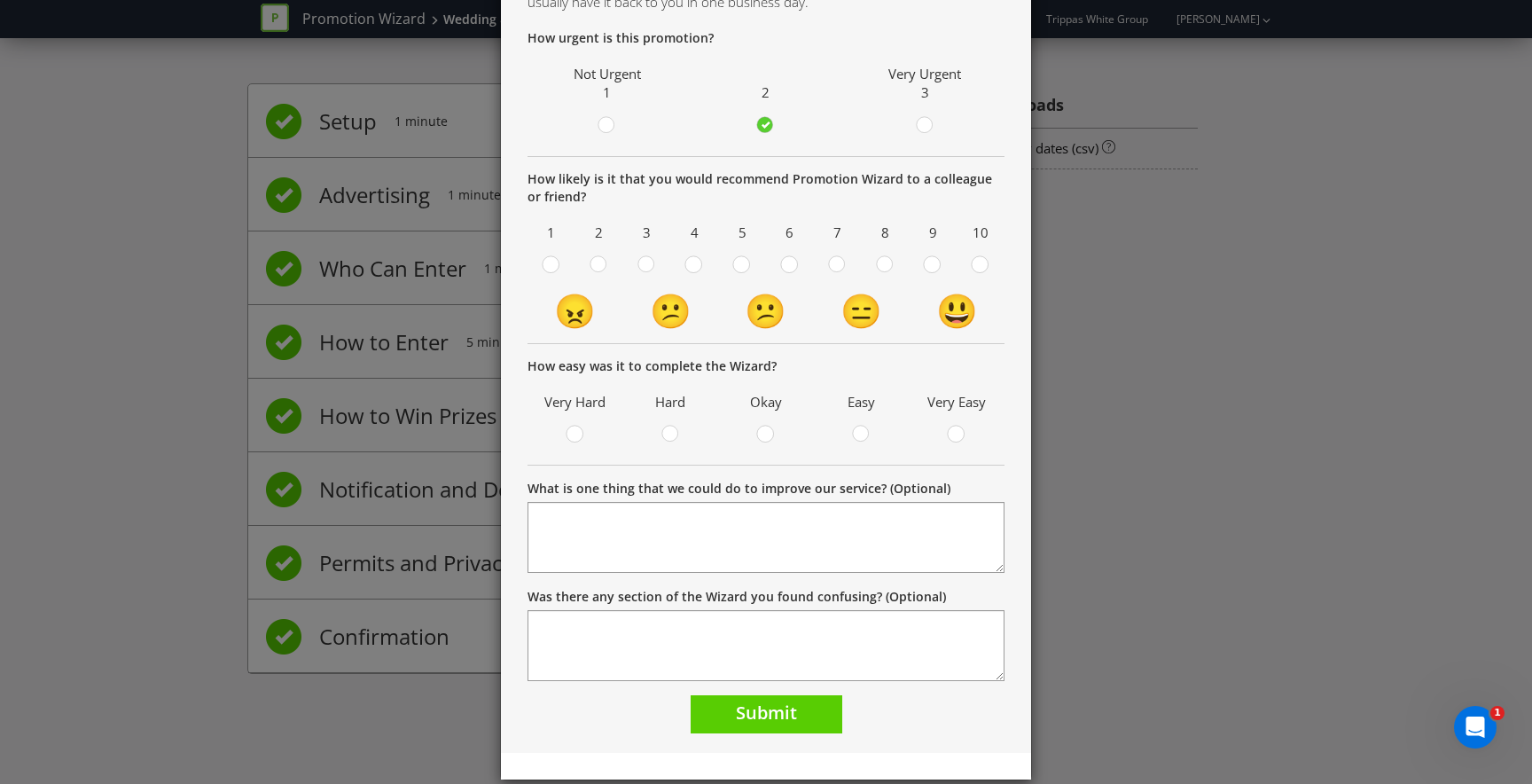
scroll to position [164, 0]
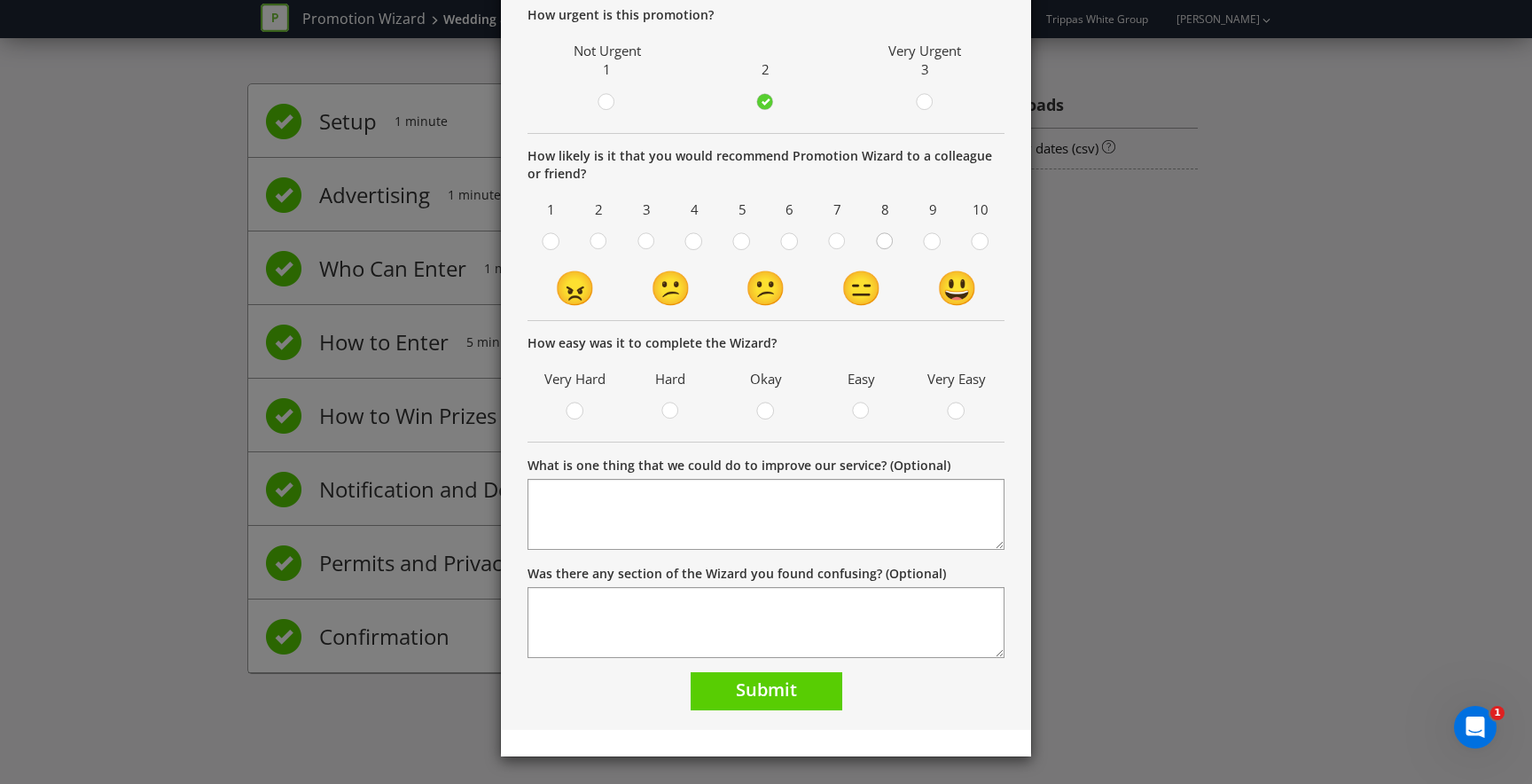
click at [877, 238] on circle at bounding box center [884, 241] width 16 height 16
click at [0, 0] on input "radio" at bounding box center [0, 0] width 0 height 0
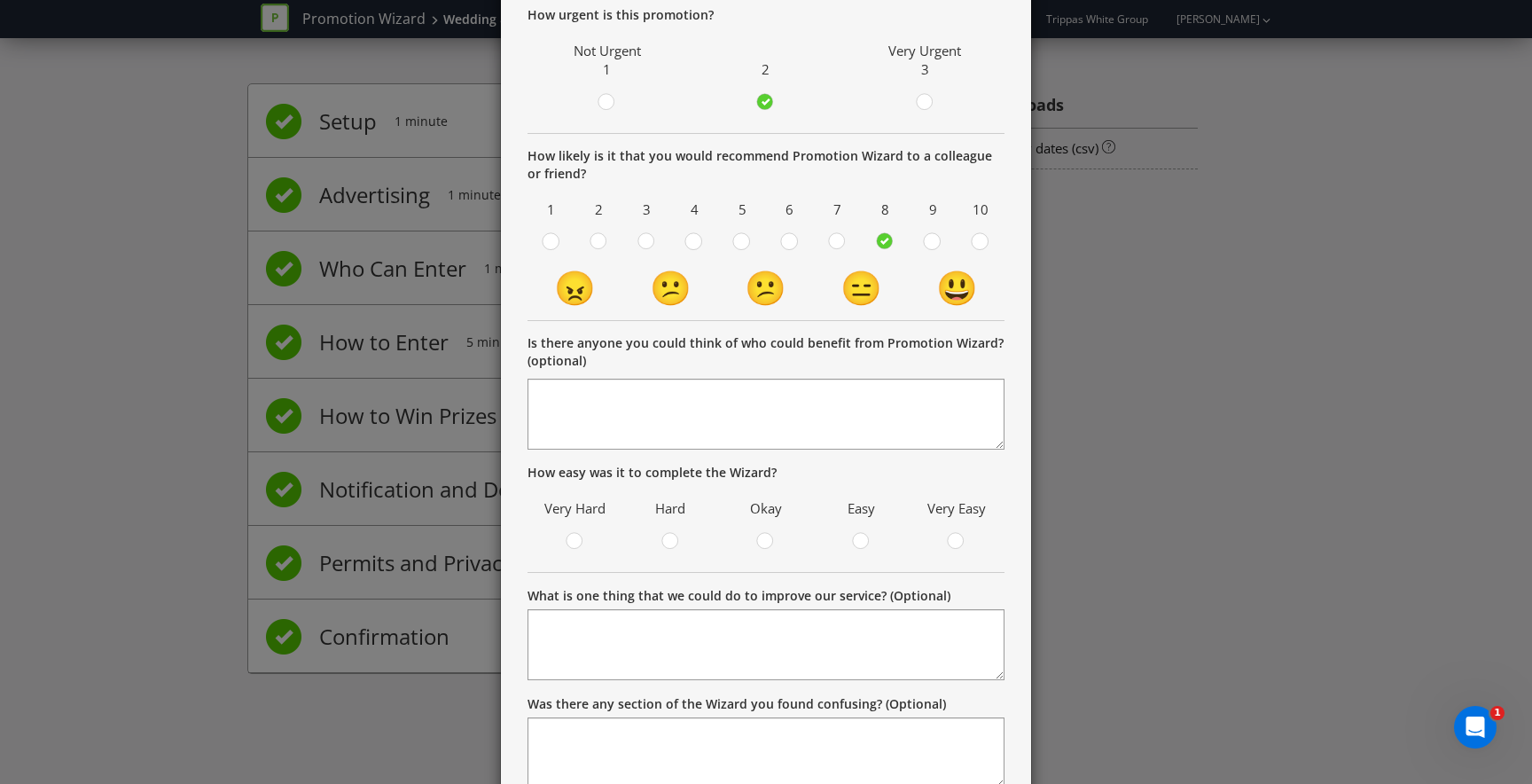
click at [921, 232] on label at bounding box center [933, 243] width 30 height 22
click at [0, 0] on input "radio" at bounding box center [0, 0] width 0 height 0
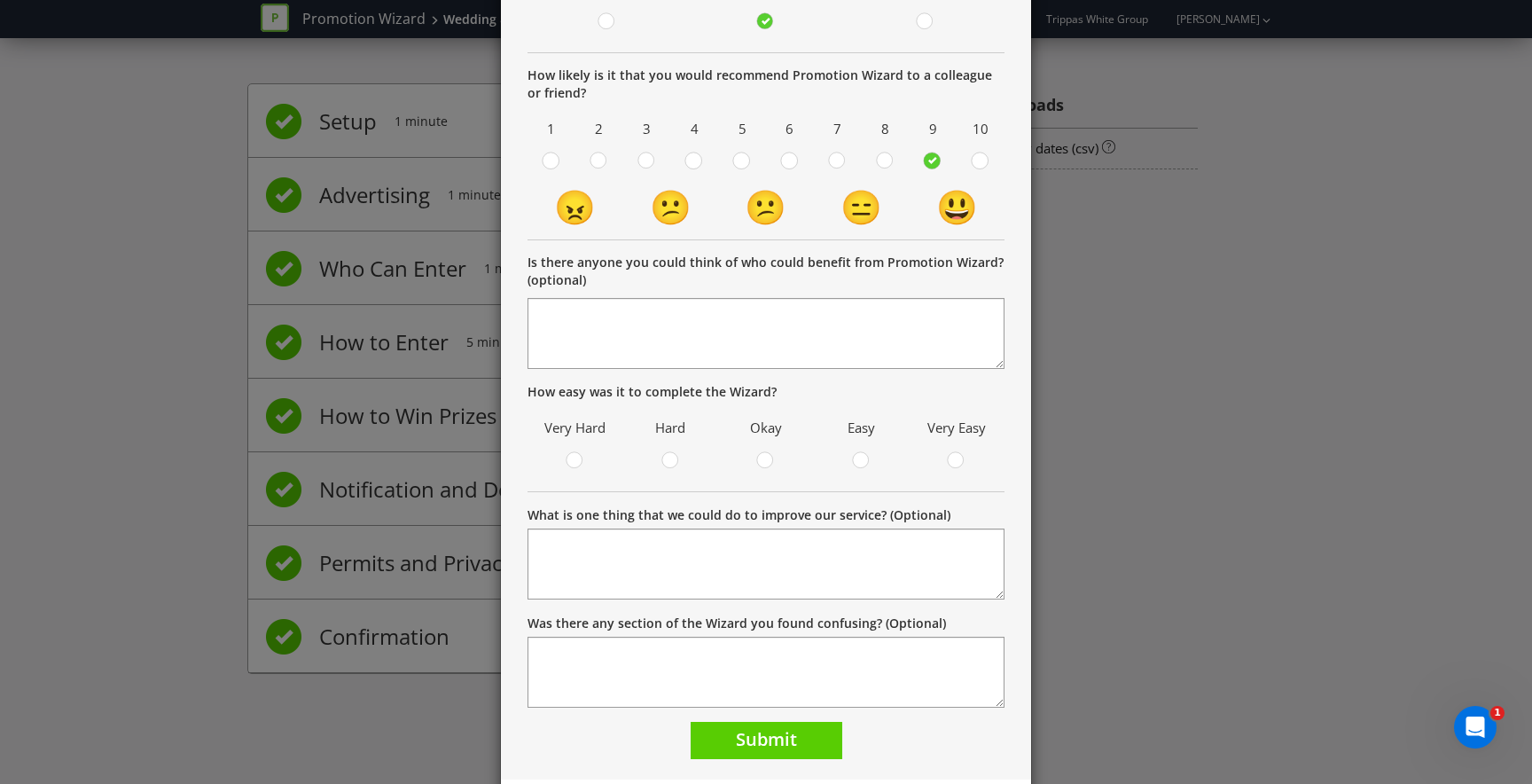
scroll to position [265, 0]
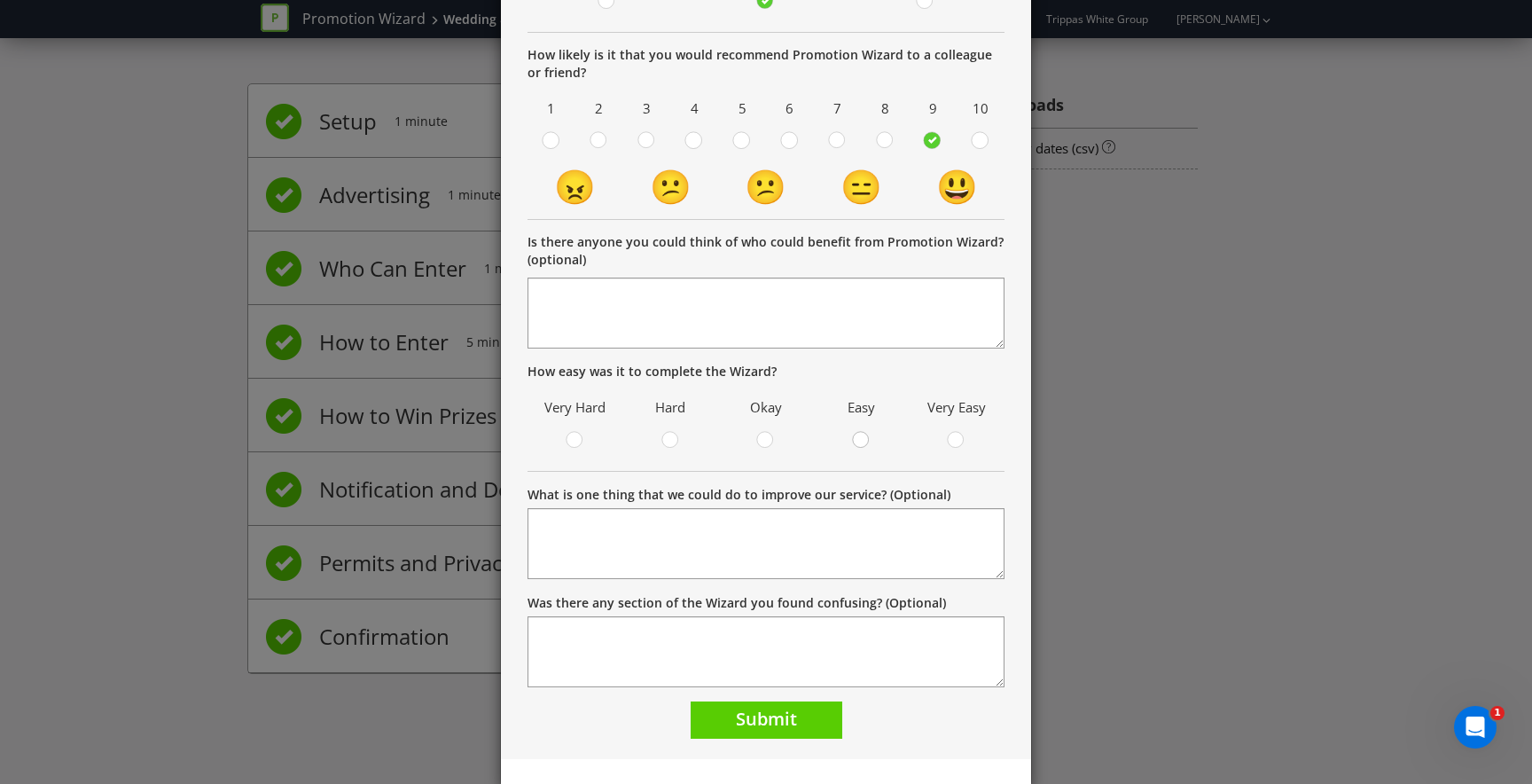
click at [857, 432] on div at bounding box center [861, 433] width 9 height 9
click at [0, 0] on input "radio" at bounding box center [0, 0] width 0 height 0
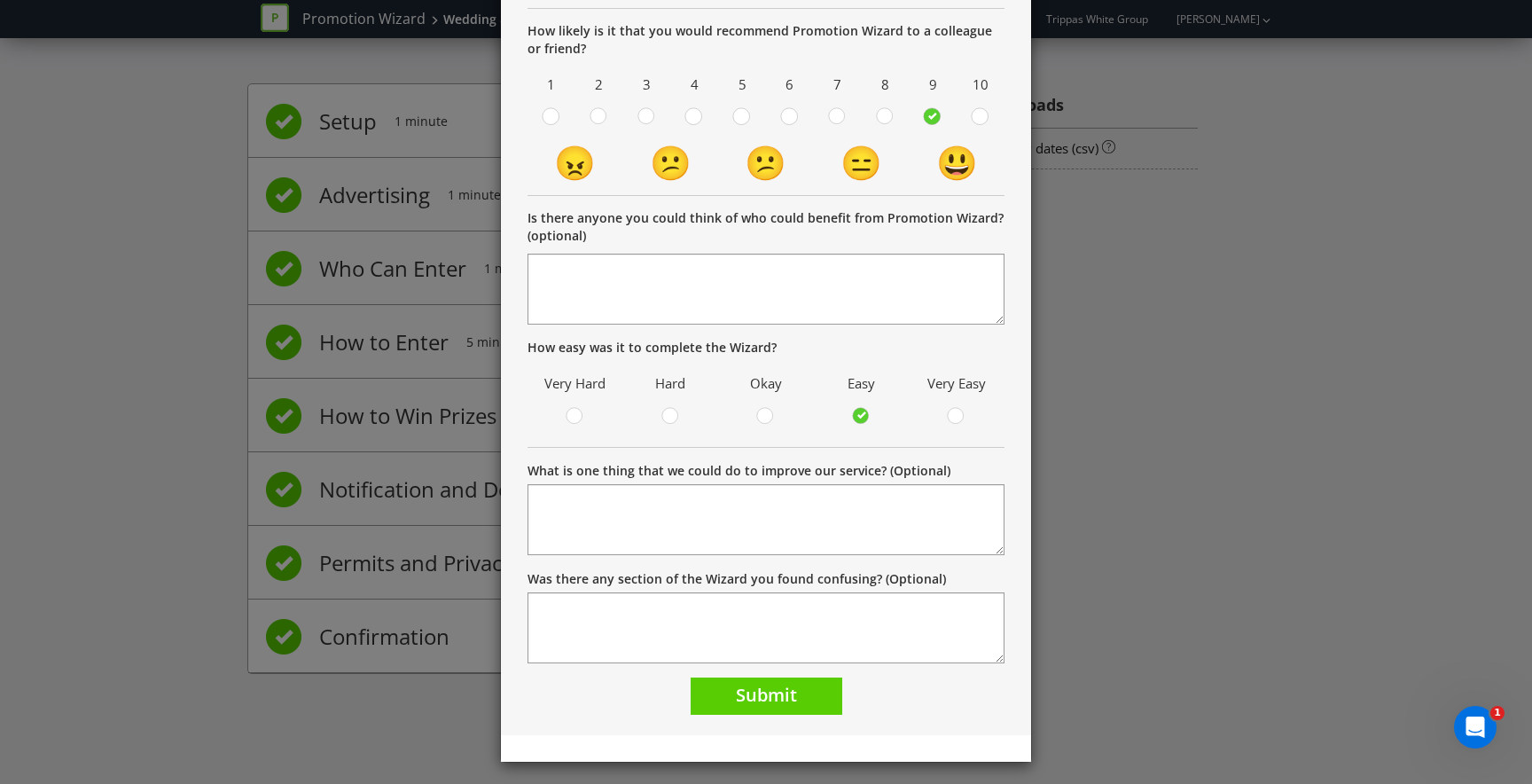
scroll to position [294, 0]
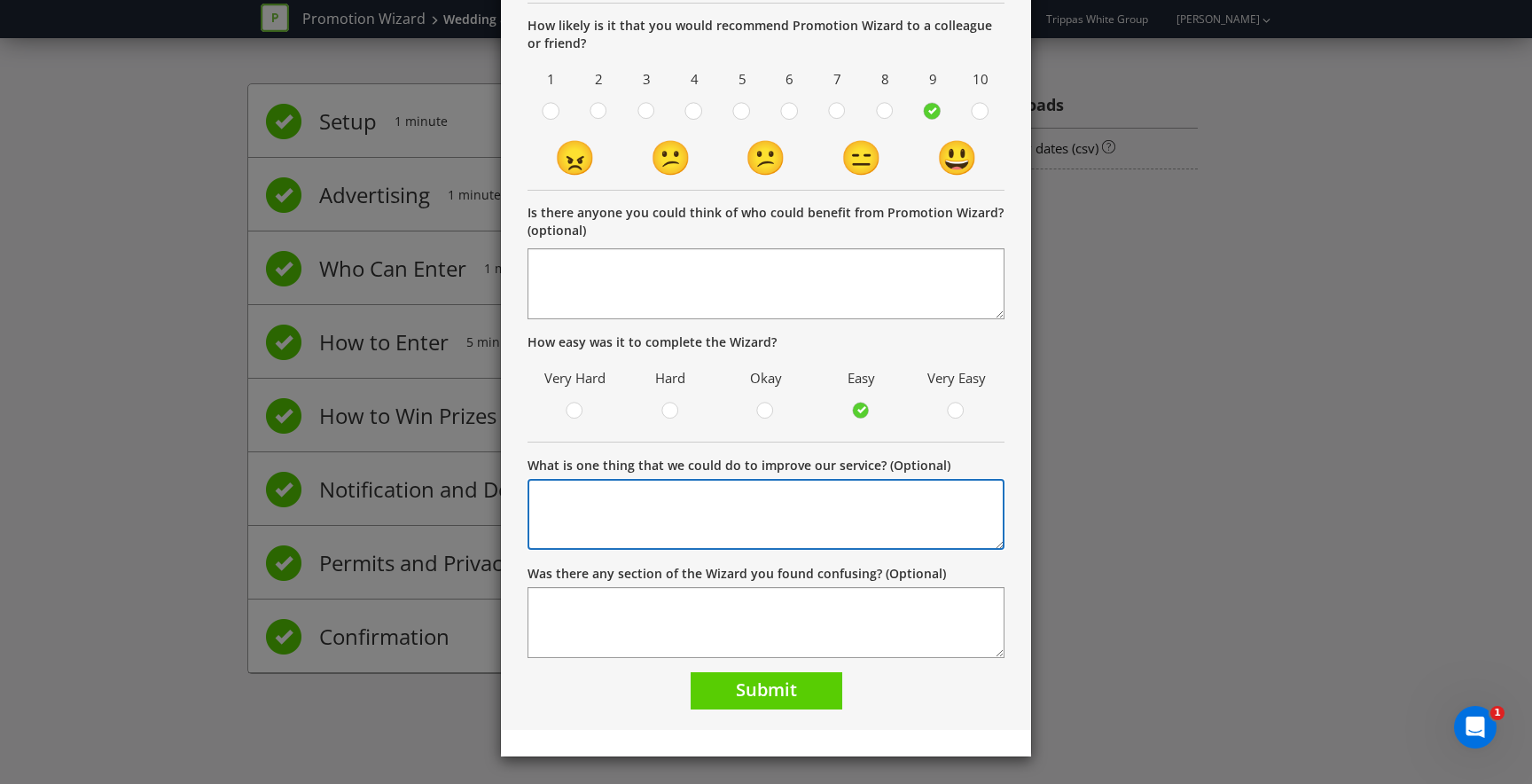
click at [821, 506] on textarea "What is one thing that we could do to improve our service? (Optional)" at bounding box center [766, 514] width 477 height 70
type textarea "A"
type textarea "It's a lot to review. Hesitant that I may have missed anything or not done prop…"
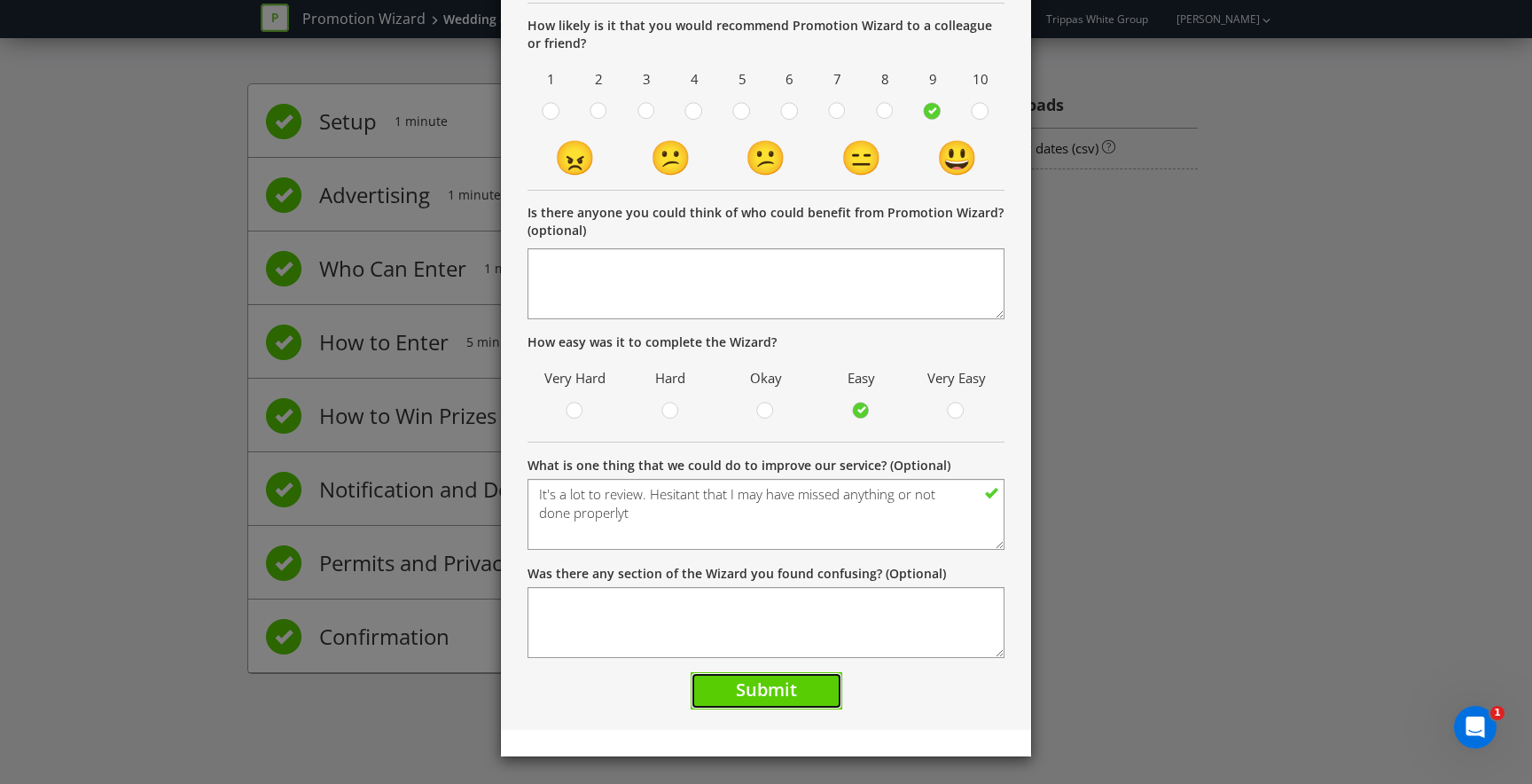
drag, startPoint x: 776, startPoint y: 682, endPoint x: 665, endPoint y: 714, distance: 115.5
click at [776, 682] on span "Submit" at bounding box center [766, 689] width 61 height 24
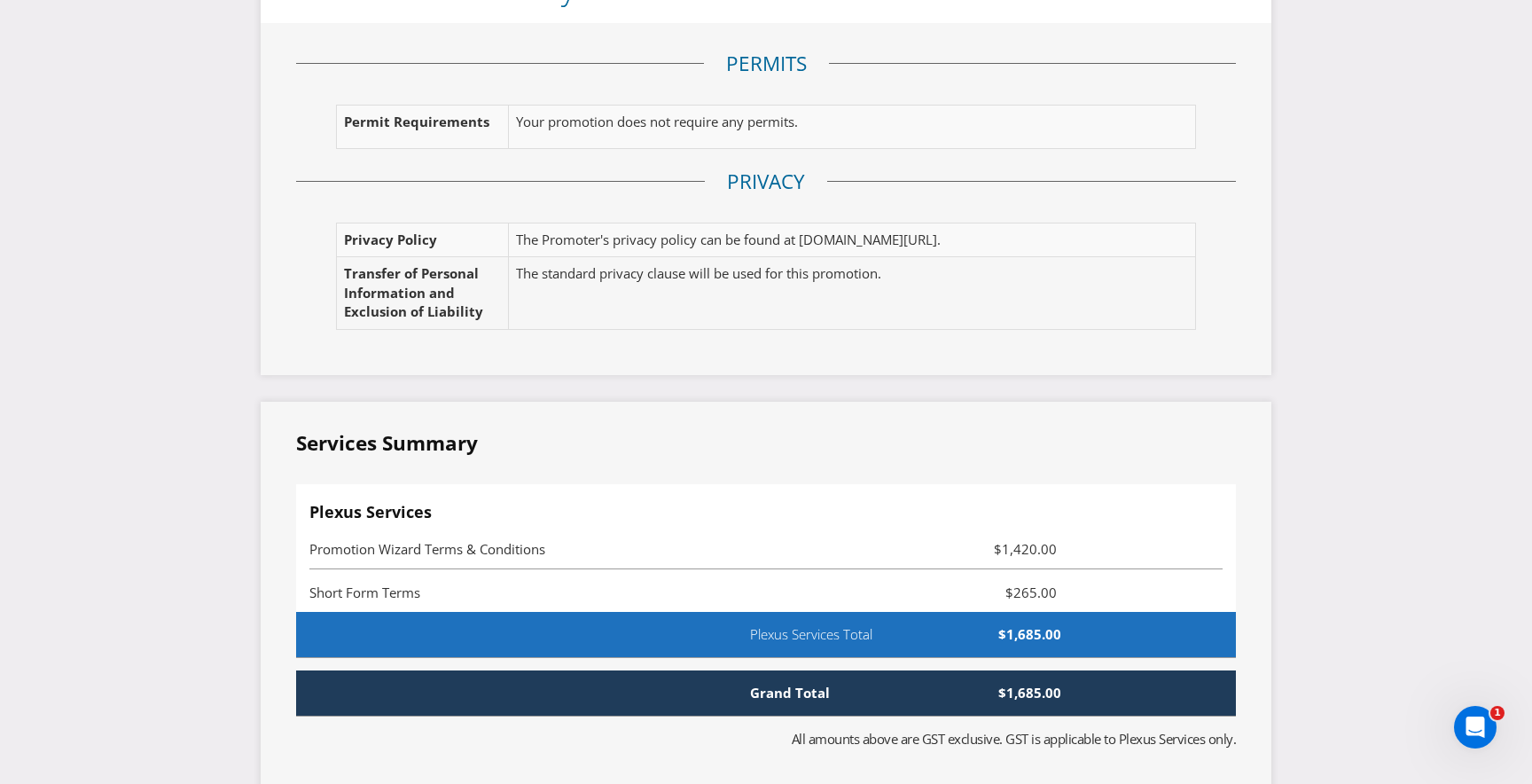
scroll to position [3408, 0]
